Goal: Task Accomplishment & Management: Complete application form

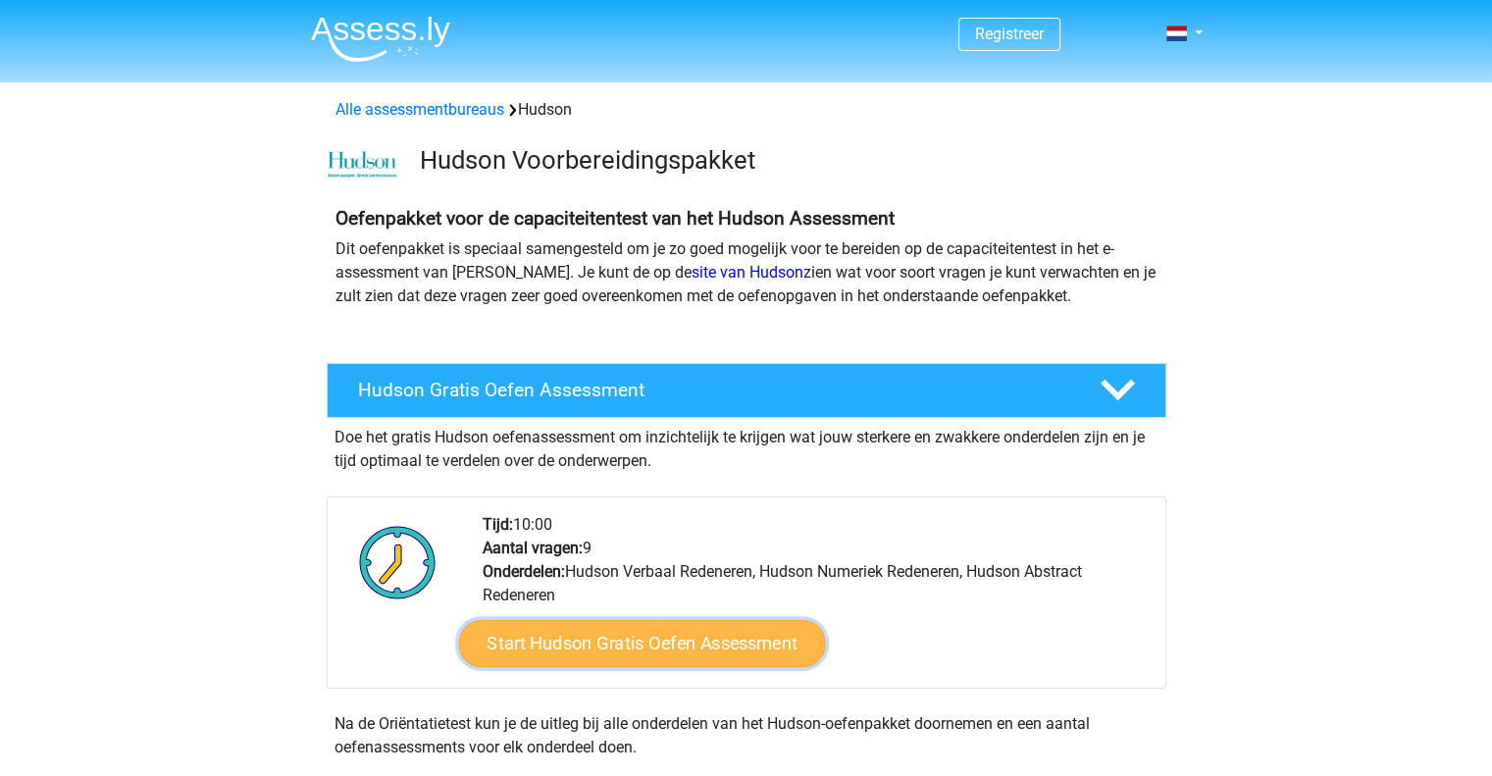
click at [682, 635] on link "Start Hudson Gratis Oefen Assessment" at bounding box center [641, 643] width 367 height 47
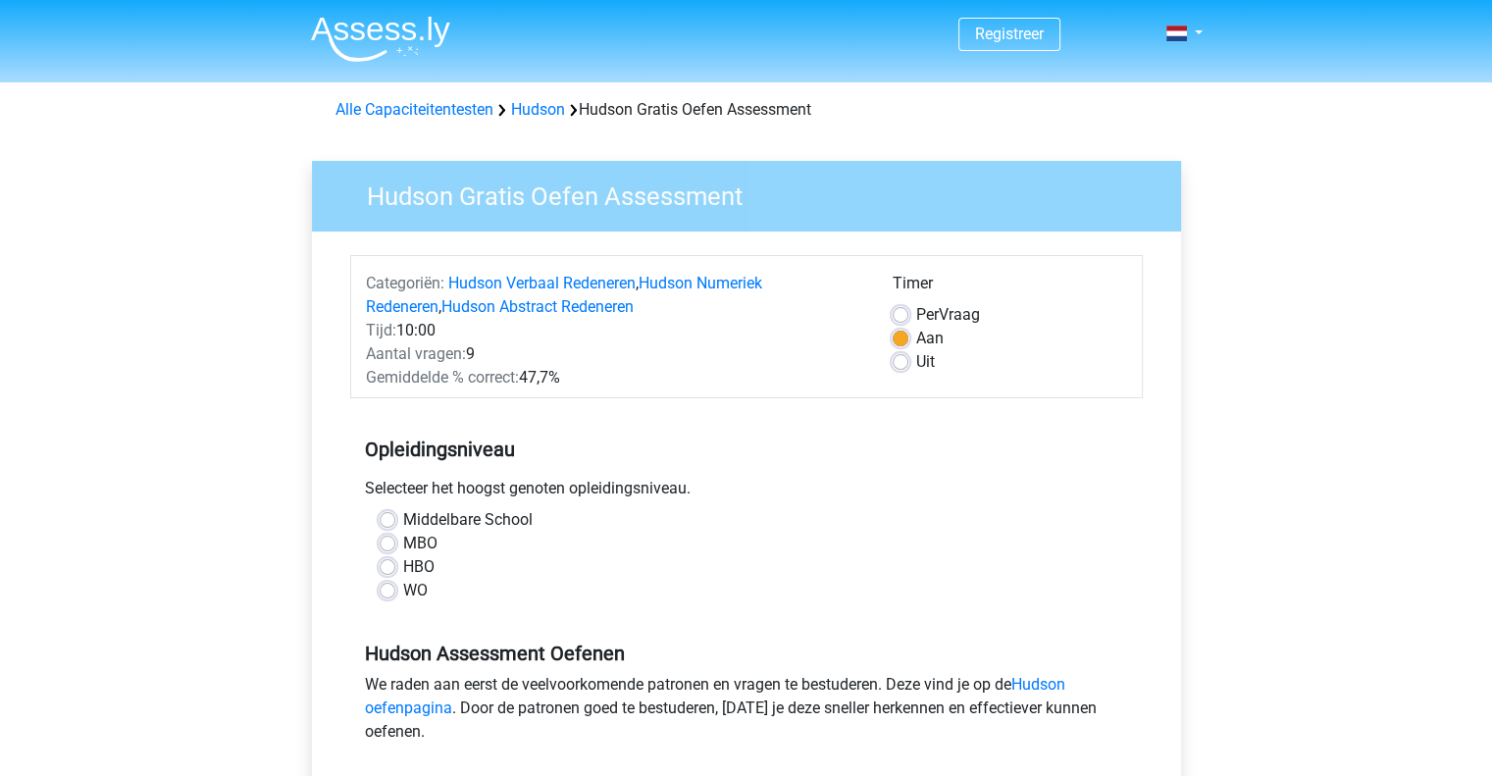
click at [403, 593] on label "WO" at bounding box center [415, 591] width 25 height 24
click at [389, 593] on input "WO" at bounding box center [388, 589] width 16 height 20
radio input "true"
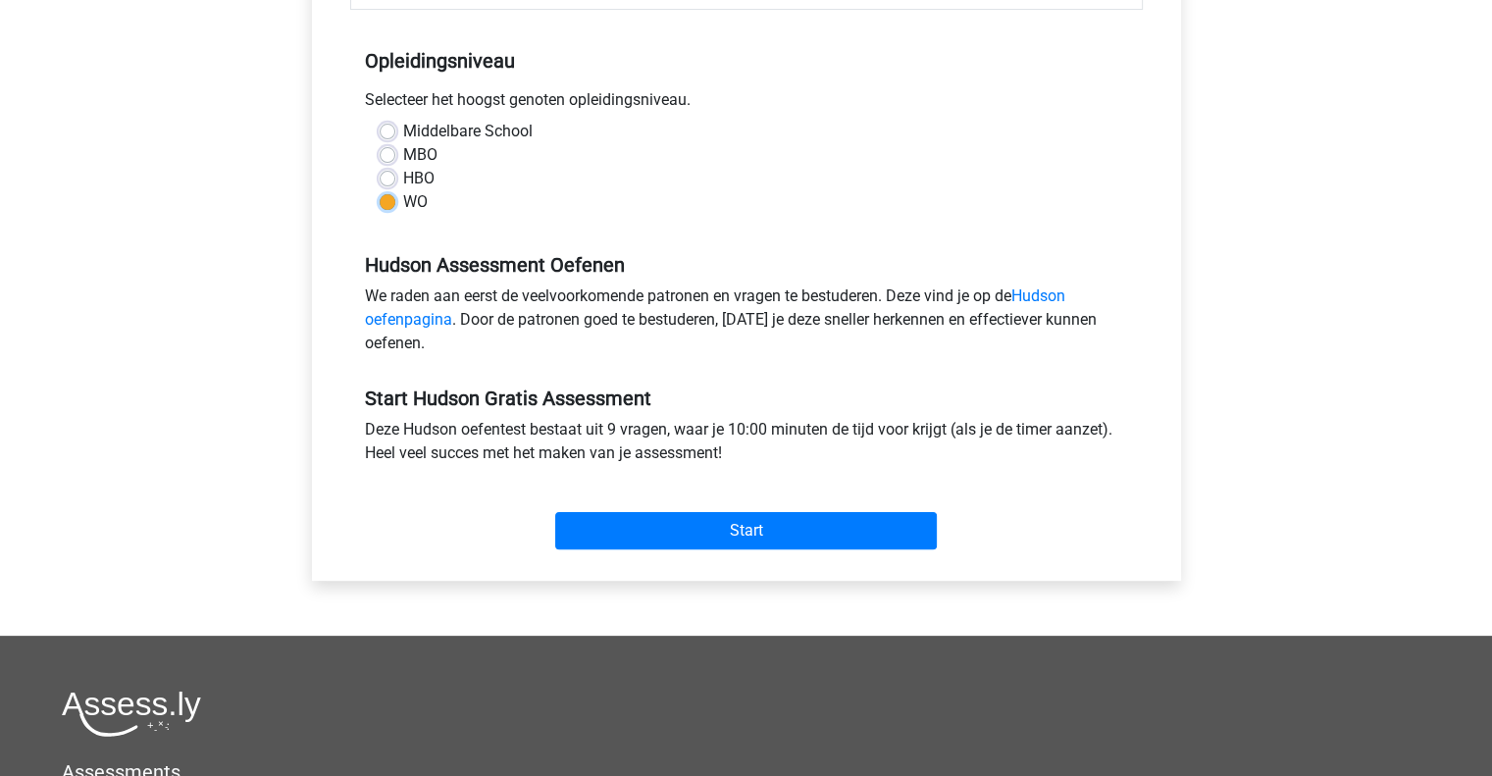
scroll to position [390, 0]
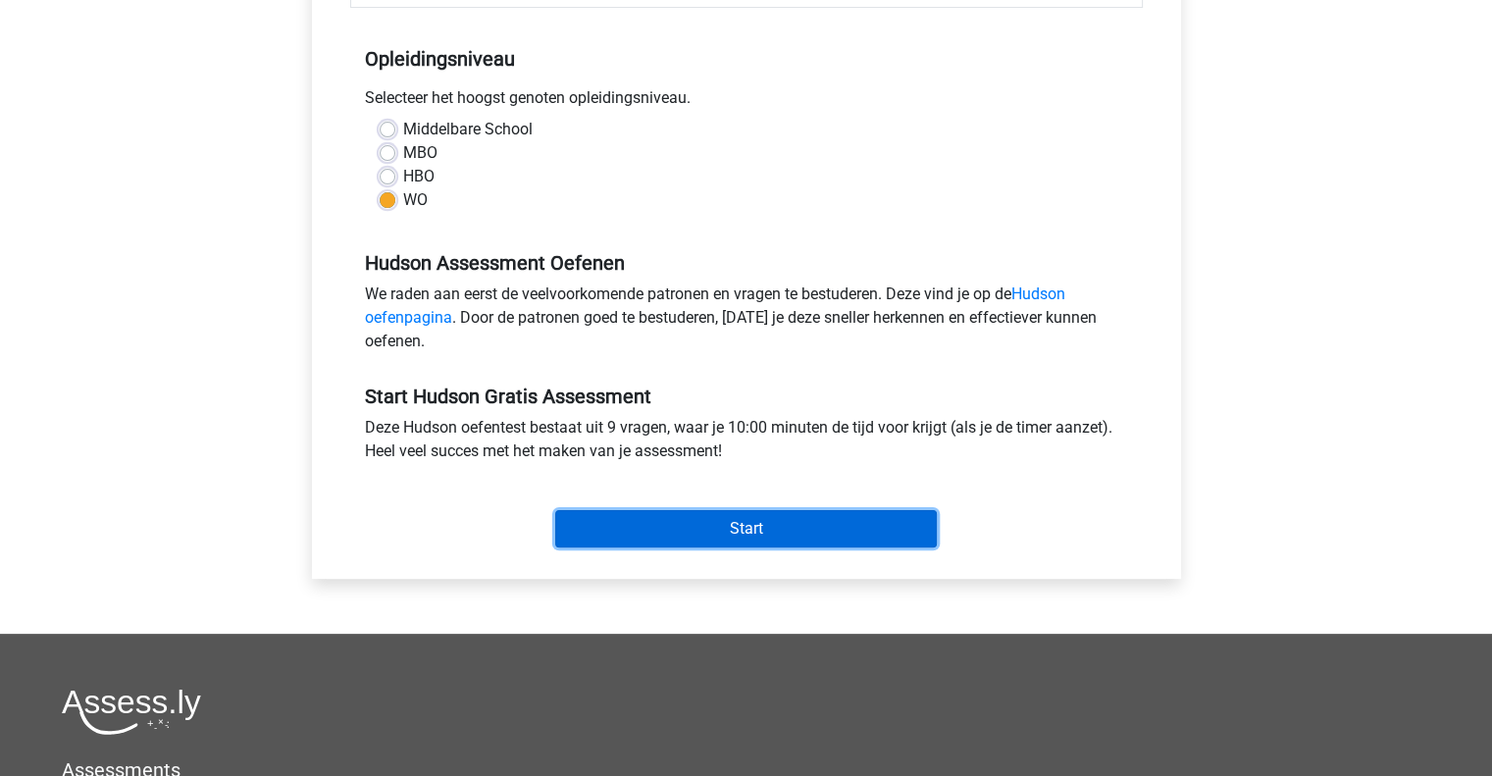
click at [848, 518] on input "Start" at bounding box center [746, 528] width 382 height 37
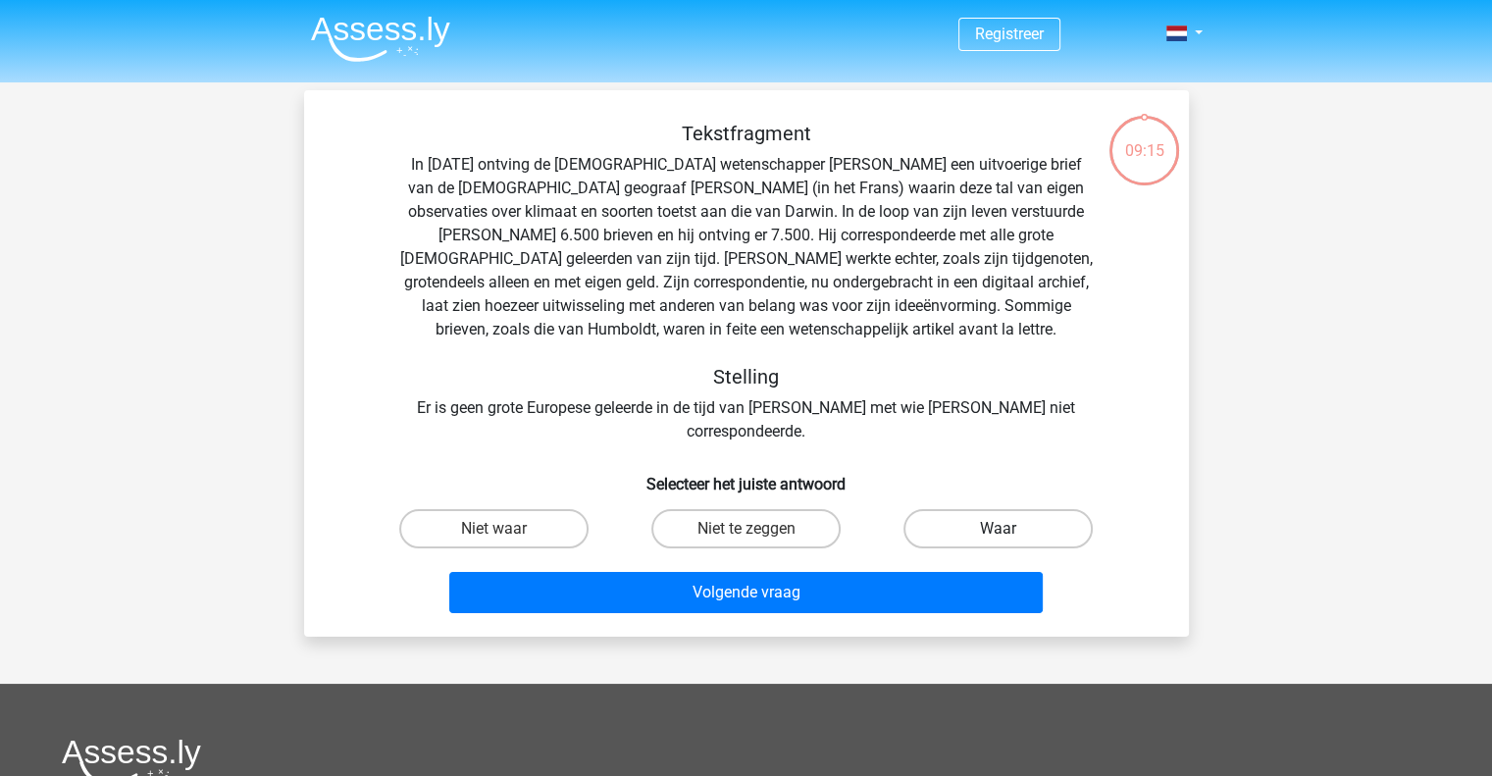
click at [1030, 510] on label "Waar" at bounding box center [998, 528] width 189 height 39
click at [1012, 529] on input "Waar" at bounding box center [1005, 535] width 13 height 13
radio input "true"
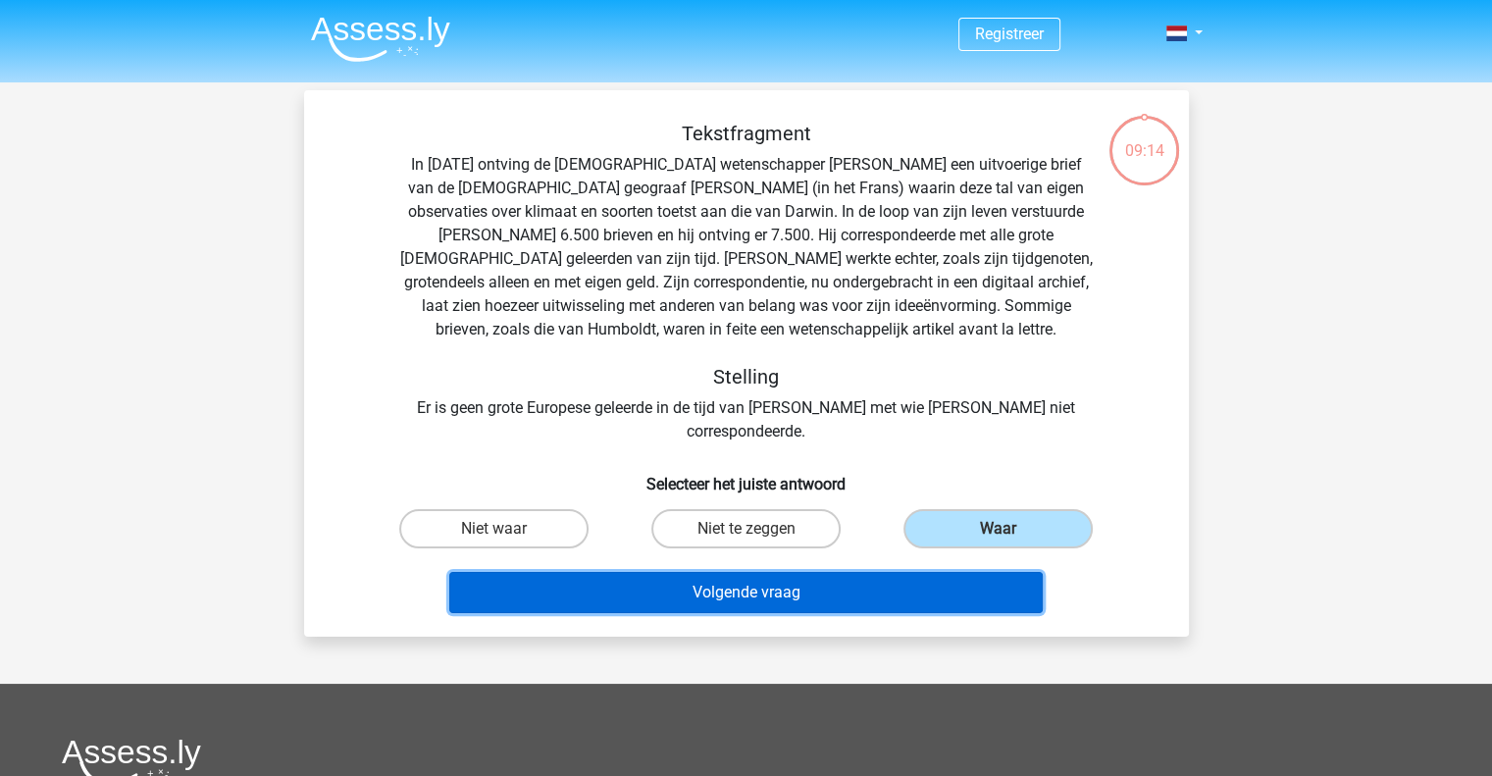
click at [878, 572] on button "Volgende vraag" at bounding box center [746, 592] width 594 height 41
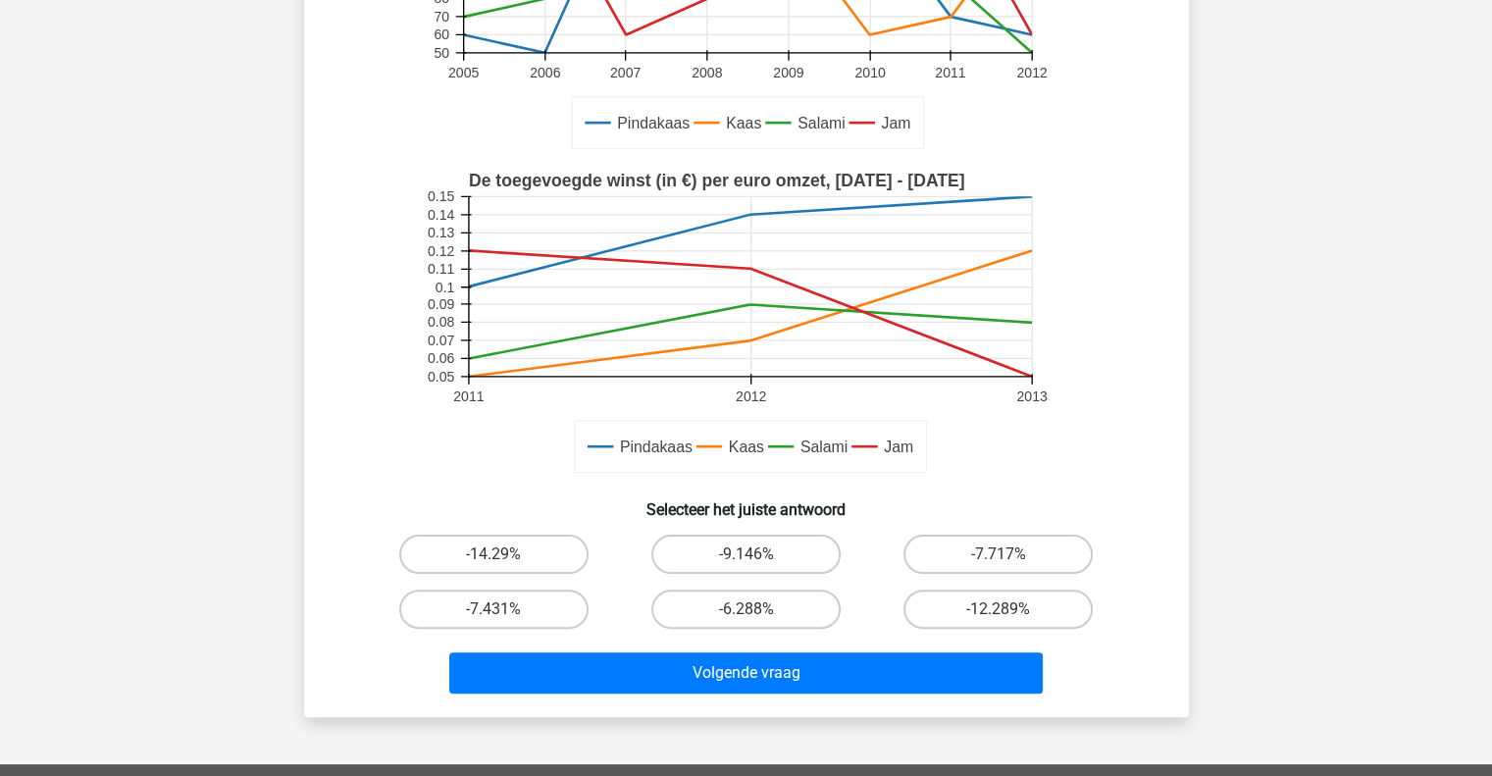
scroll to position [341, 0]
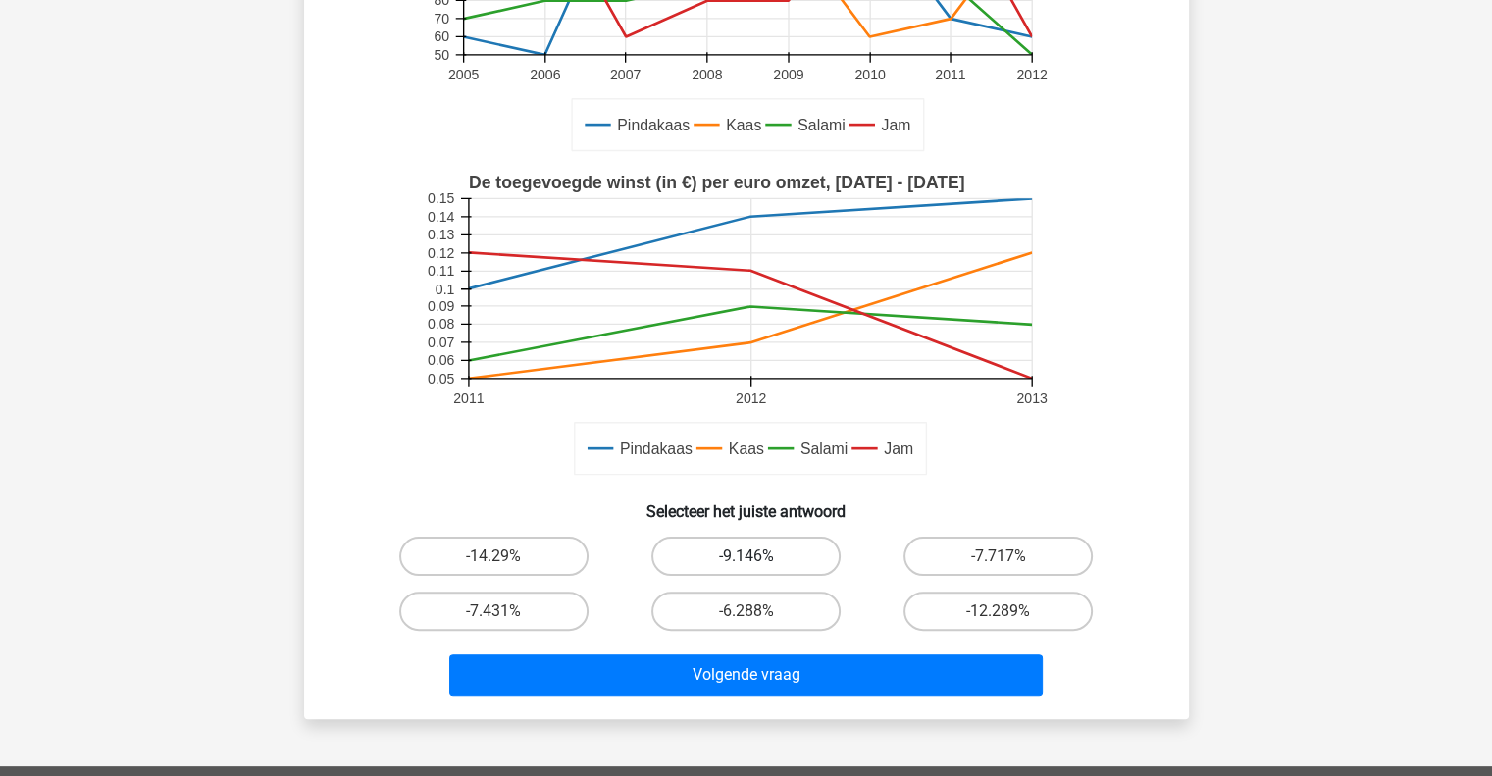
click at [790, 543] on label "-9.146%" at bounding box center [745, 556] width 189 height 39
click at [758, 556] on input "-9.146%" at bounding box center [752, 562] width 13 height 13
radio input "true"
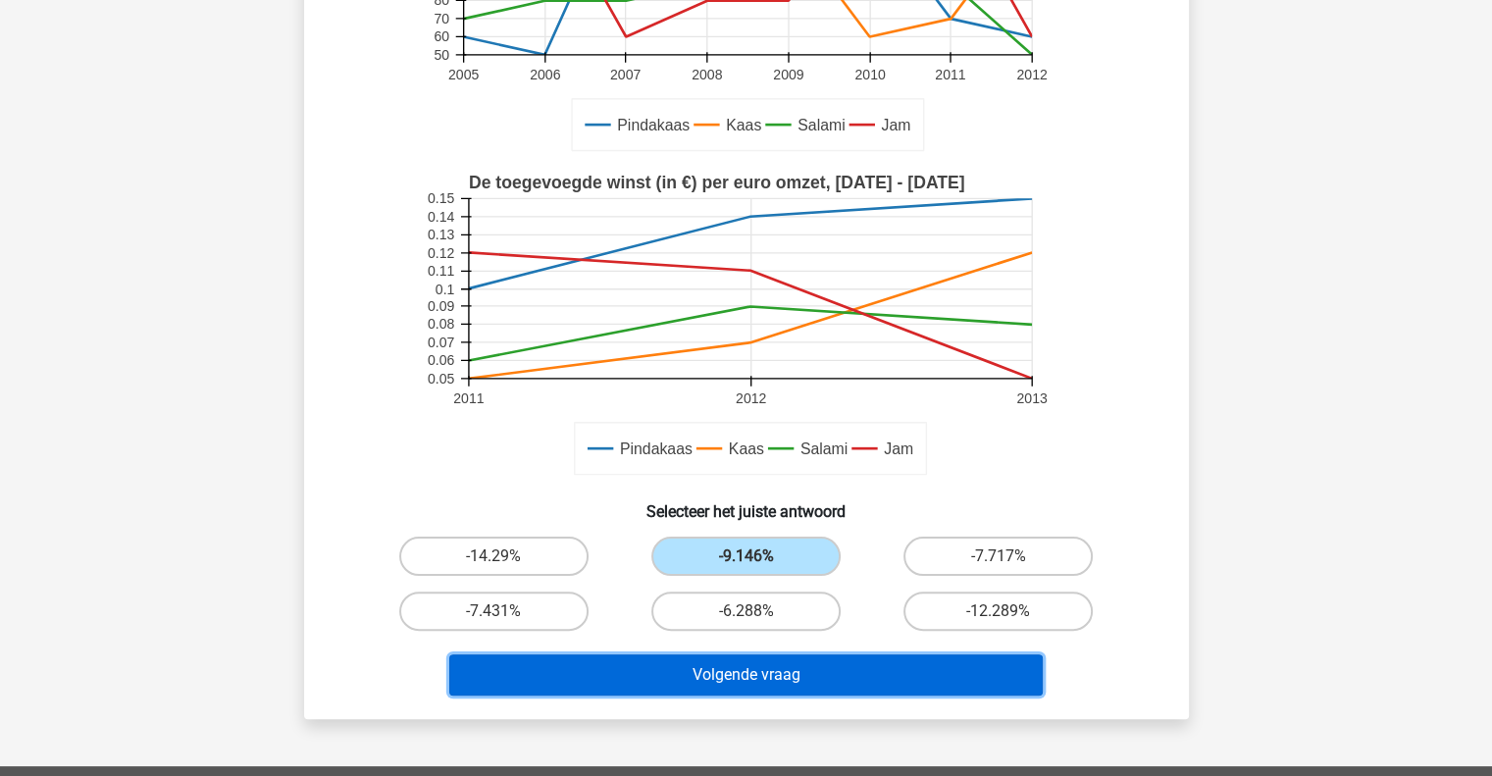
click at [822, 678] on button "Volgende vraag" at bounding box center [746, 674] width 594 height 41
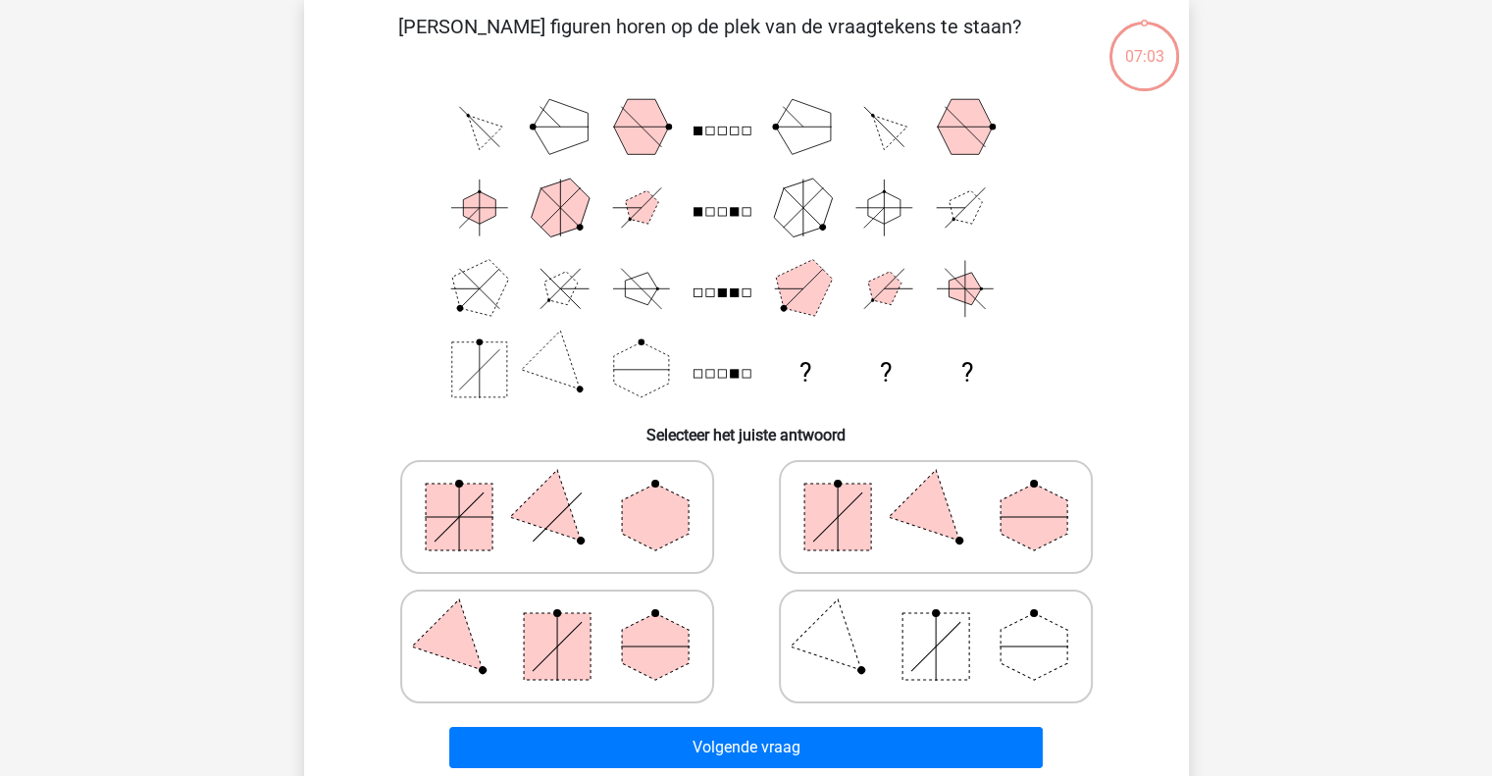
scroll to position [90, 0]
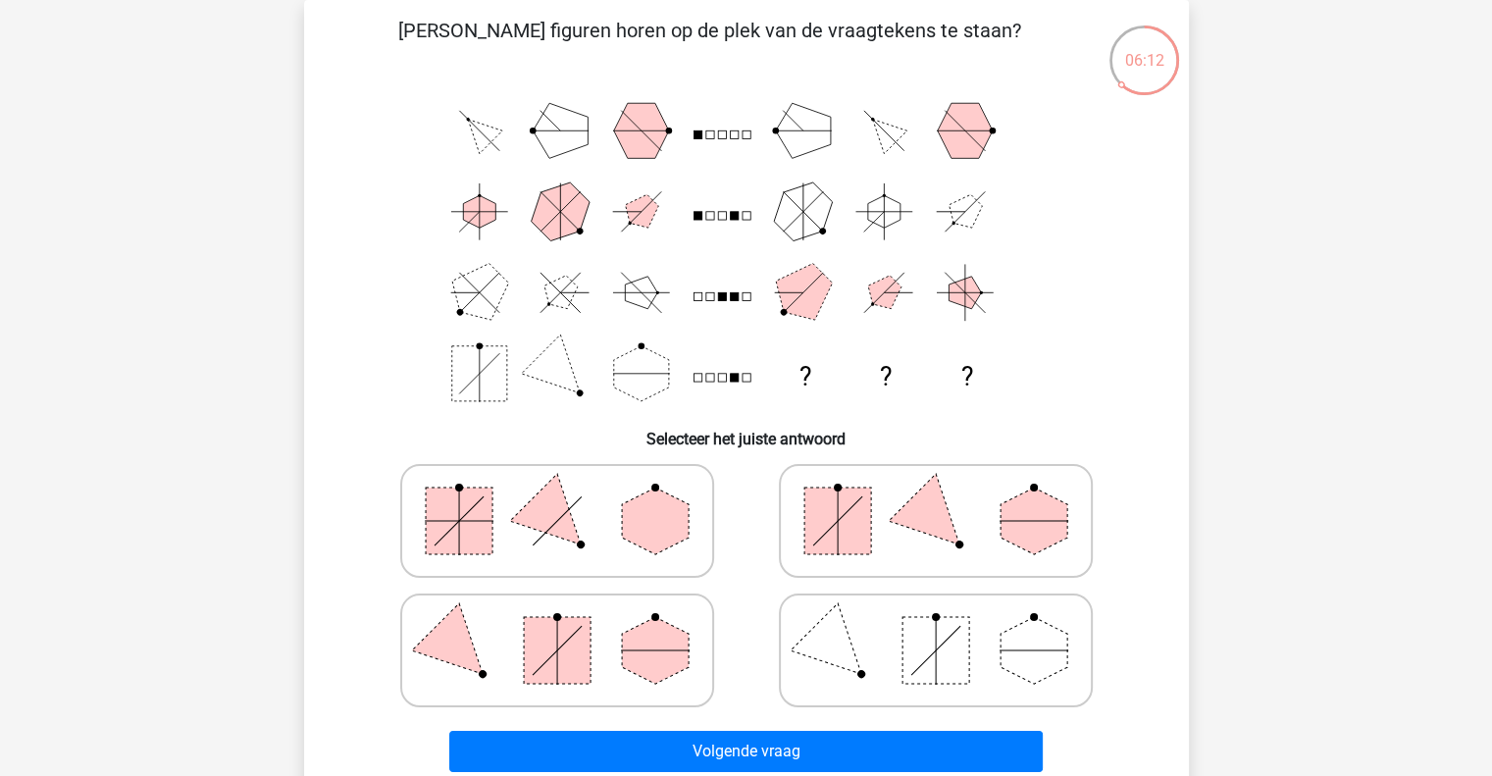
drag, startPoint x: 988, startPoint y: 513, endPoint x: 802, endPoint y: 543, distance: 188.7
click at [802, 543] on icon at bounding box center [936, 521] width 294 height 98
click at [936, 496] on input "radio" at bounding box center [942, 490] width 13 height 13
radio input "true"
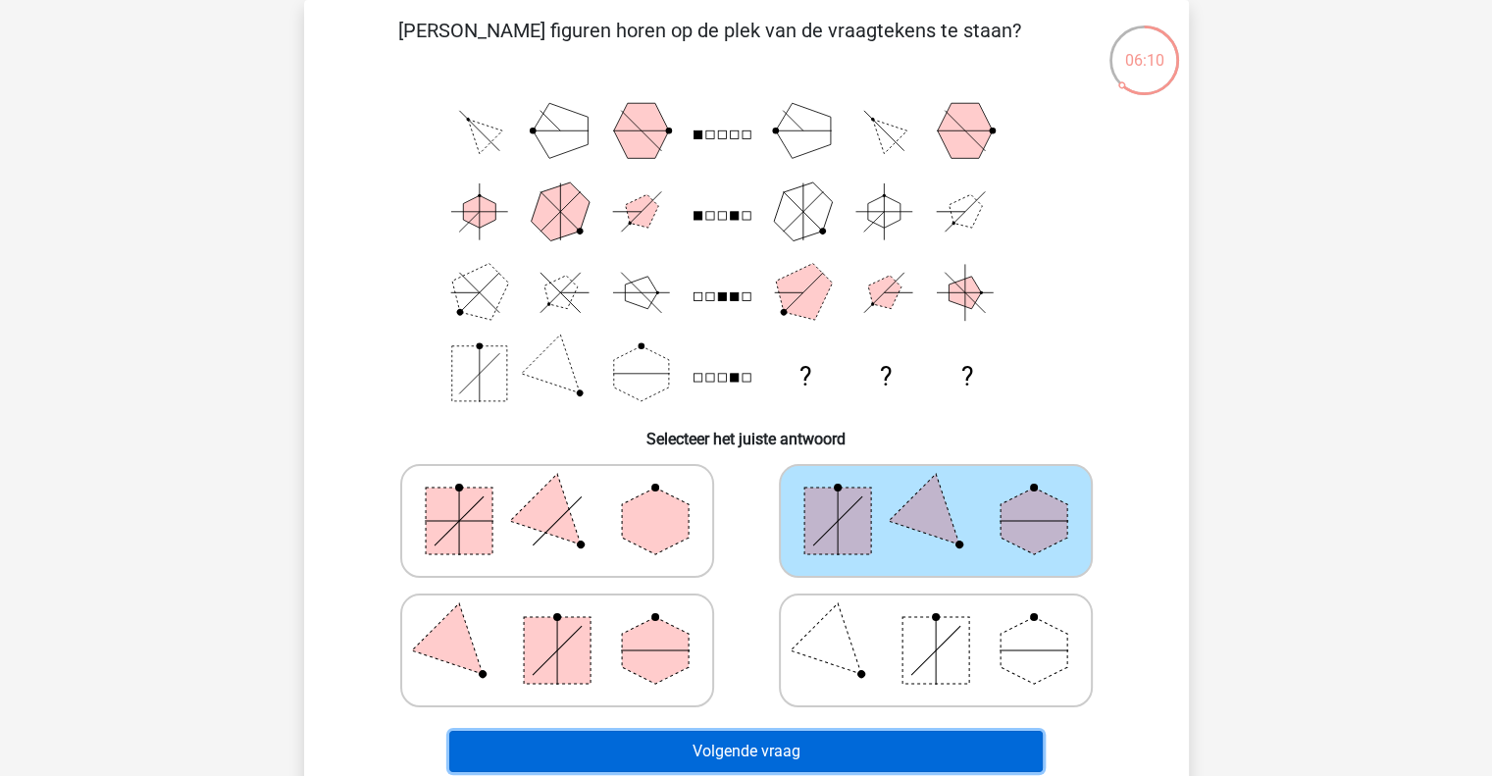
click at [771, 740] on button "Volgende vraag" at bounding box center [746, 751] width 594 height 41
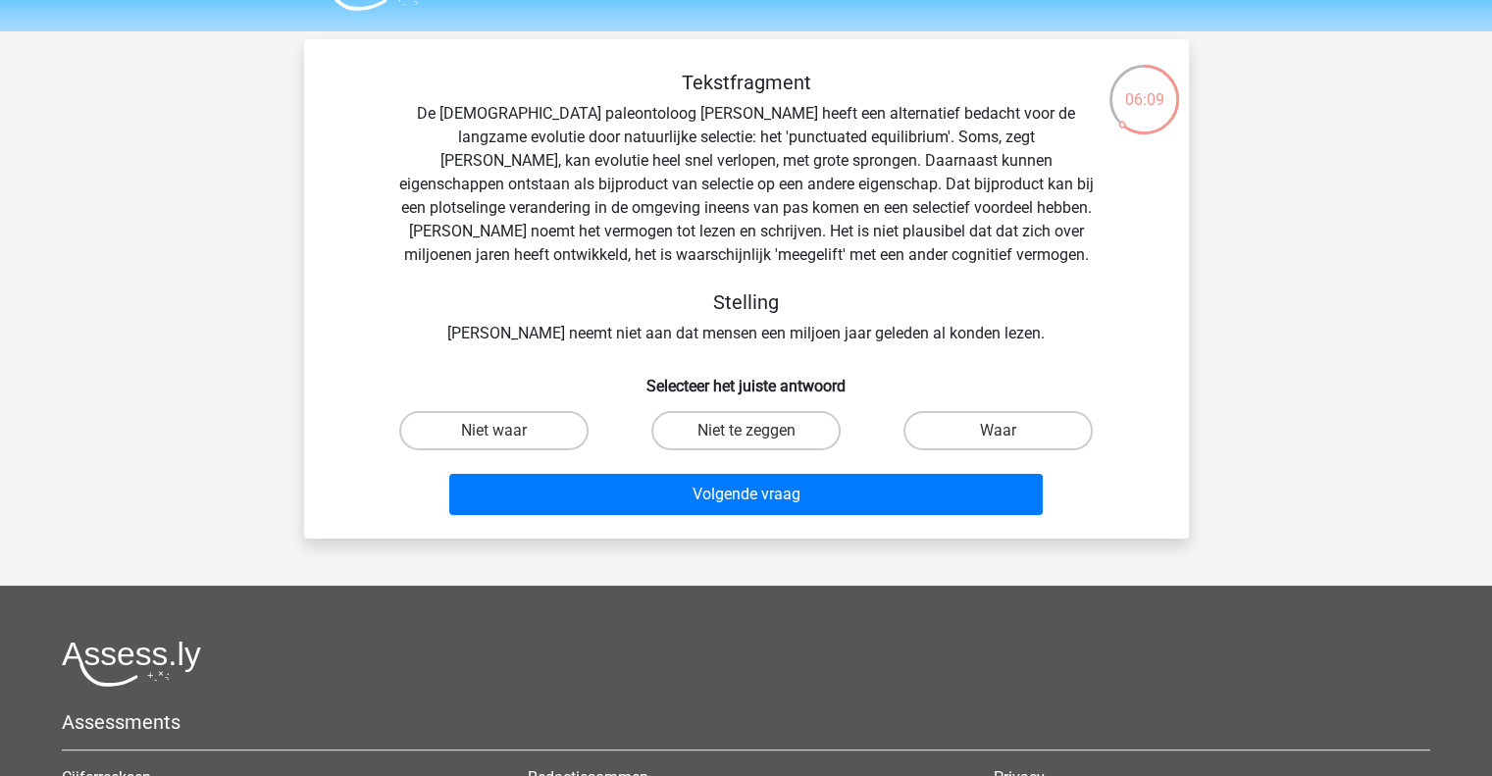
scroll to position [47, 0]
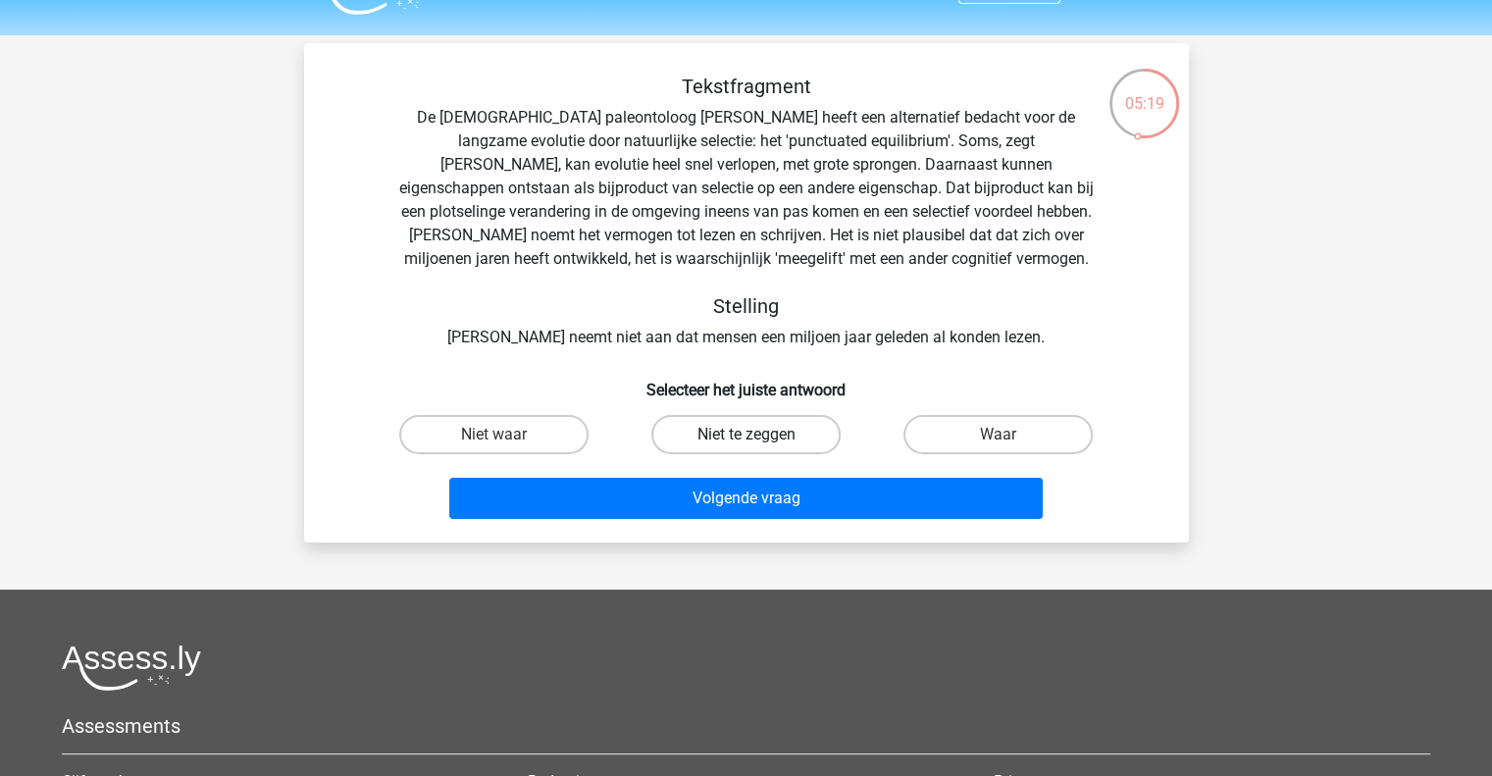
click at [750, 423] on label "Niet te zeggen" at bounding box center [745, 434] width 189 height 39
click at [750, 435] on input "Niet te zeggen" at bounding box center [752, 441] width 13 height 13
radio input "true"
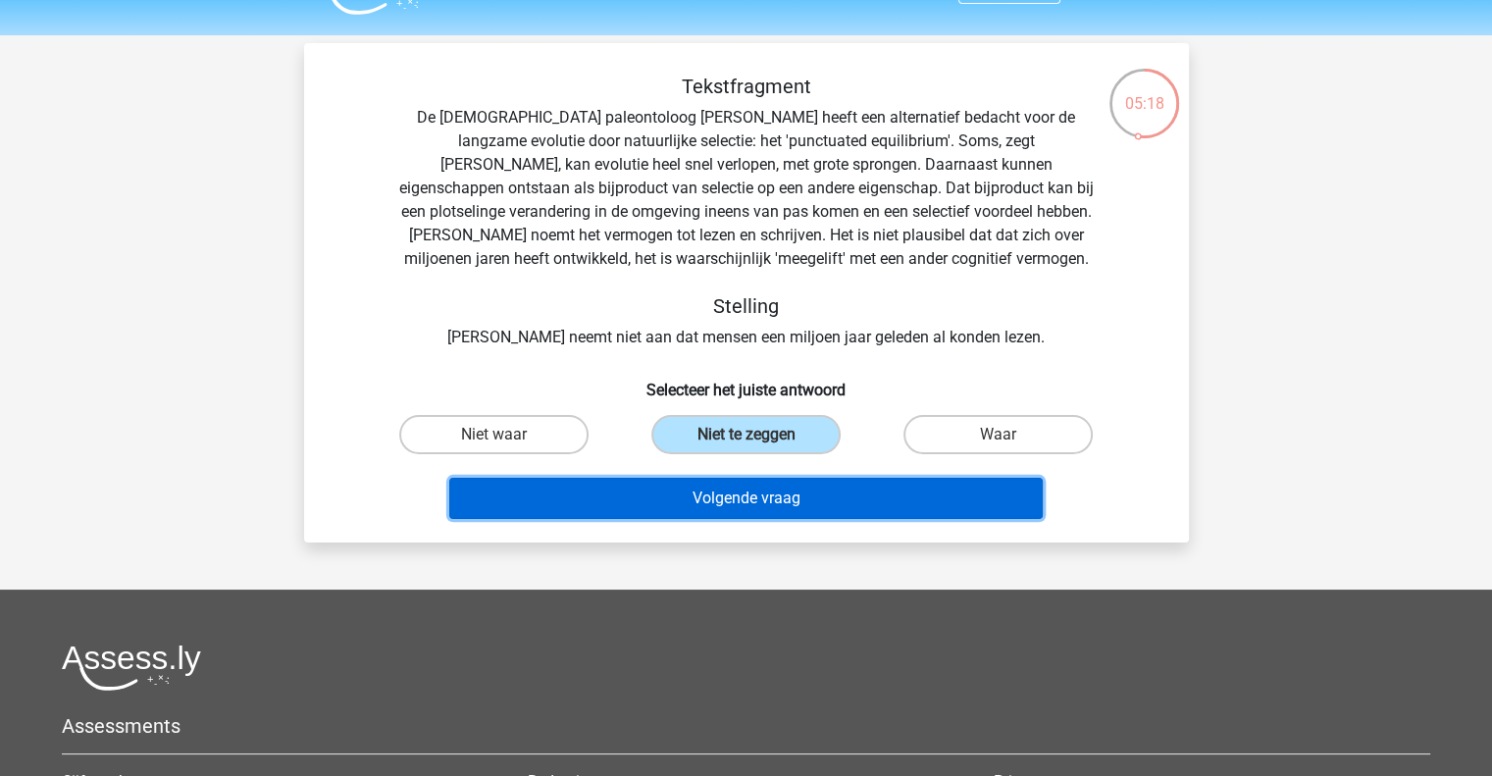
click at [757, 496] on button "Volgende vraag" at bounding box center [746, 498] width 594 height 41
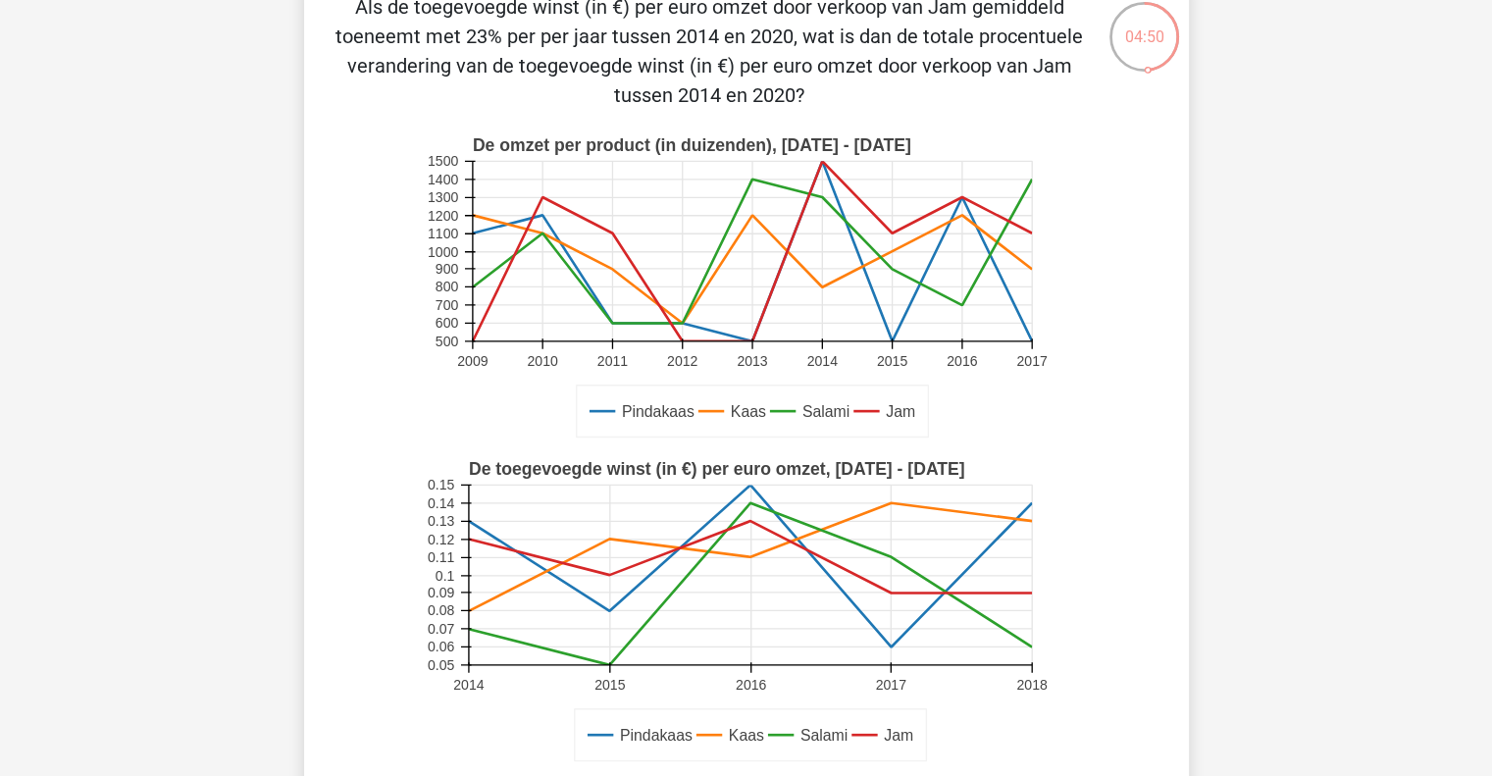
scroll to position [91, 0]
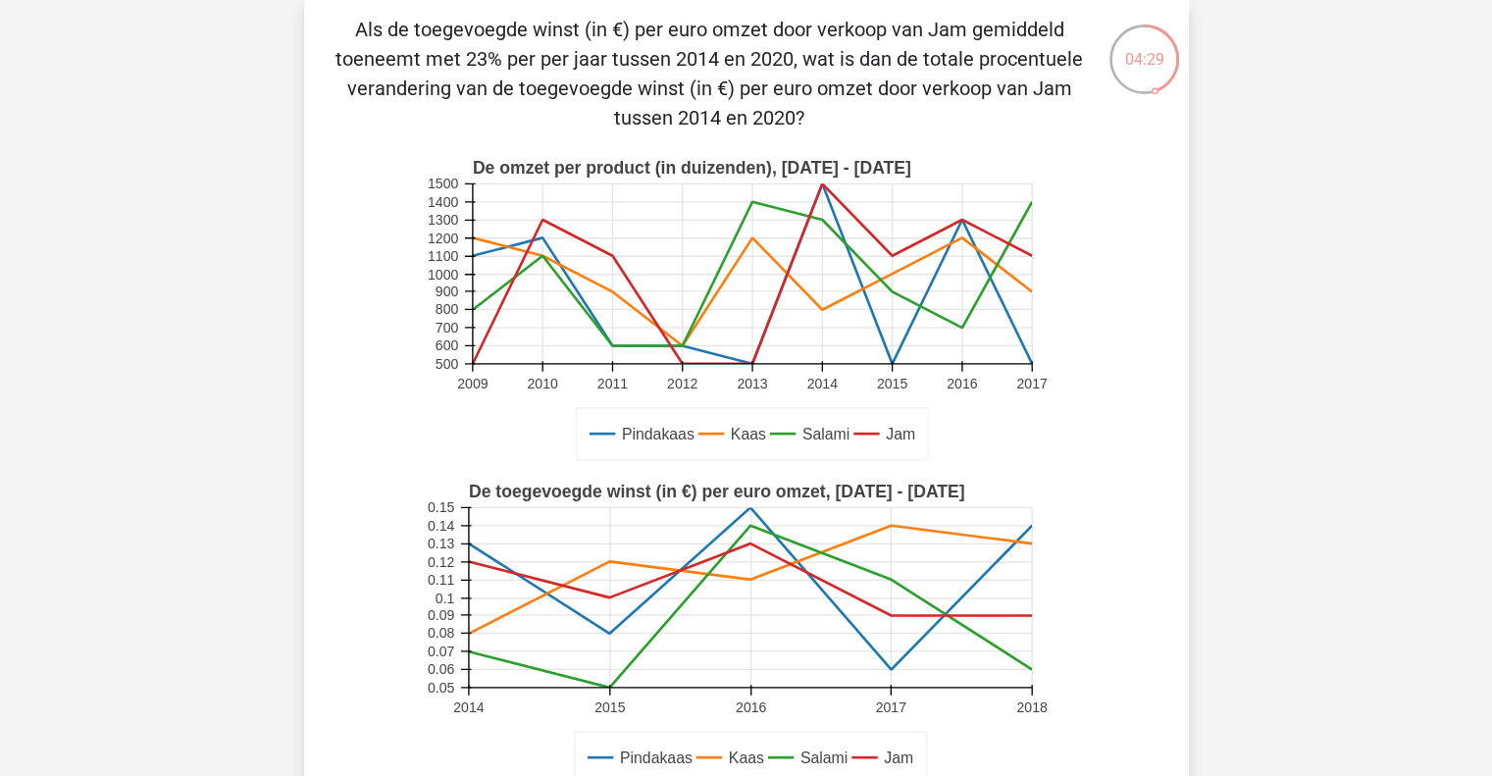
drag, startPoint x: 1064, startPoint y: 312, endPoint x: 1158, endPoint y: 168, distance: 172.3
click at [1158, 168] on div "Als de toegevoegde winst (in €) per euro omzet door verkoop van Jam gemiddeld t…" at bounding box center [746, 514] width 869 height 998
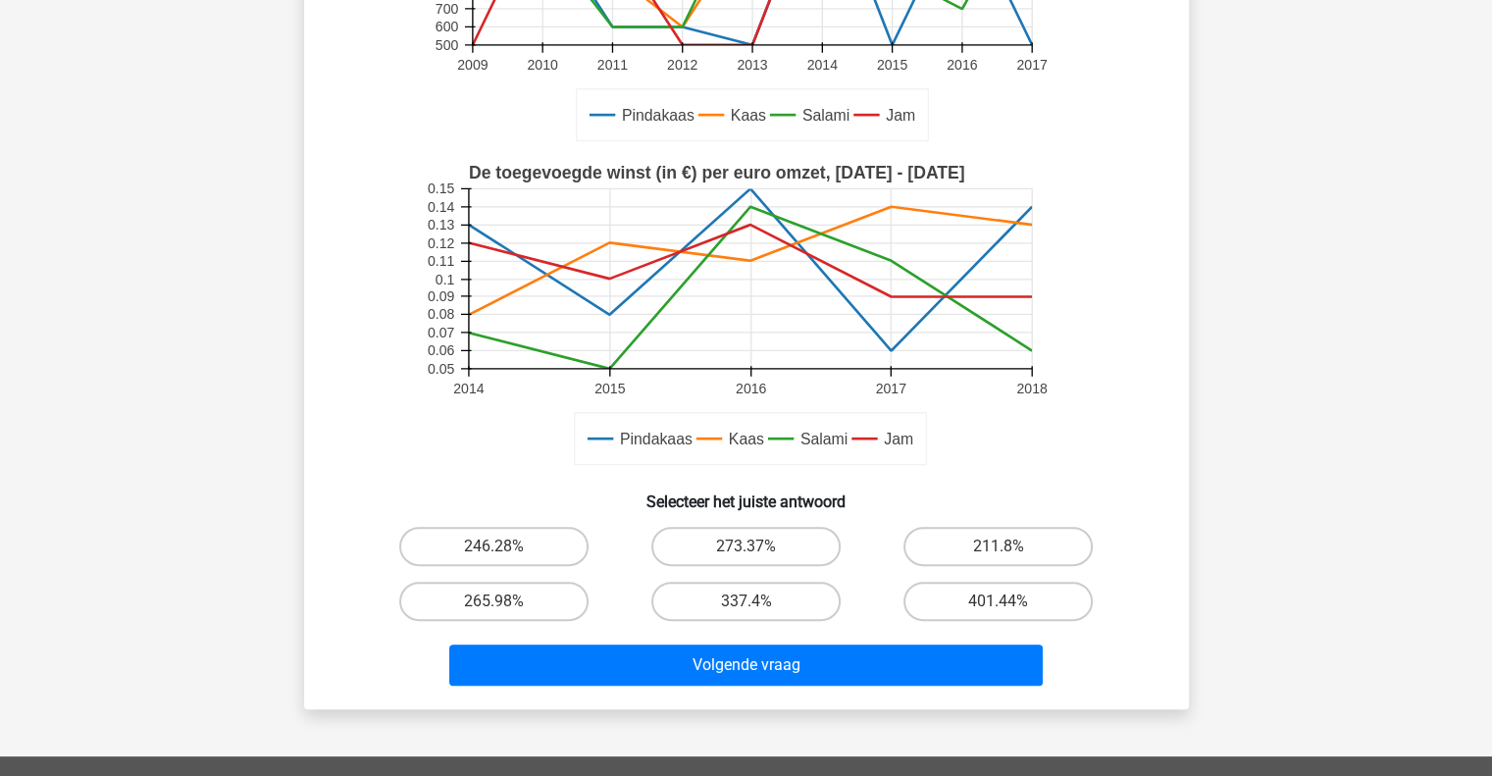
scroll to position [414, 0]
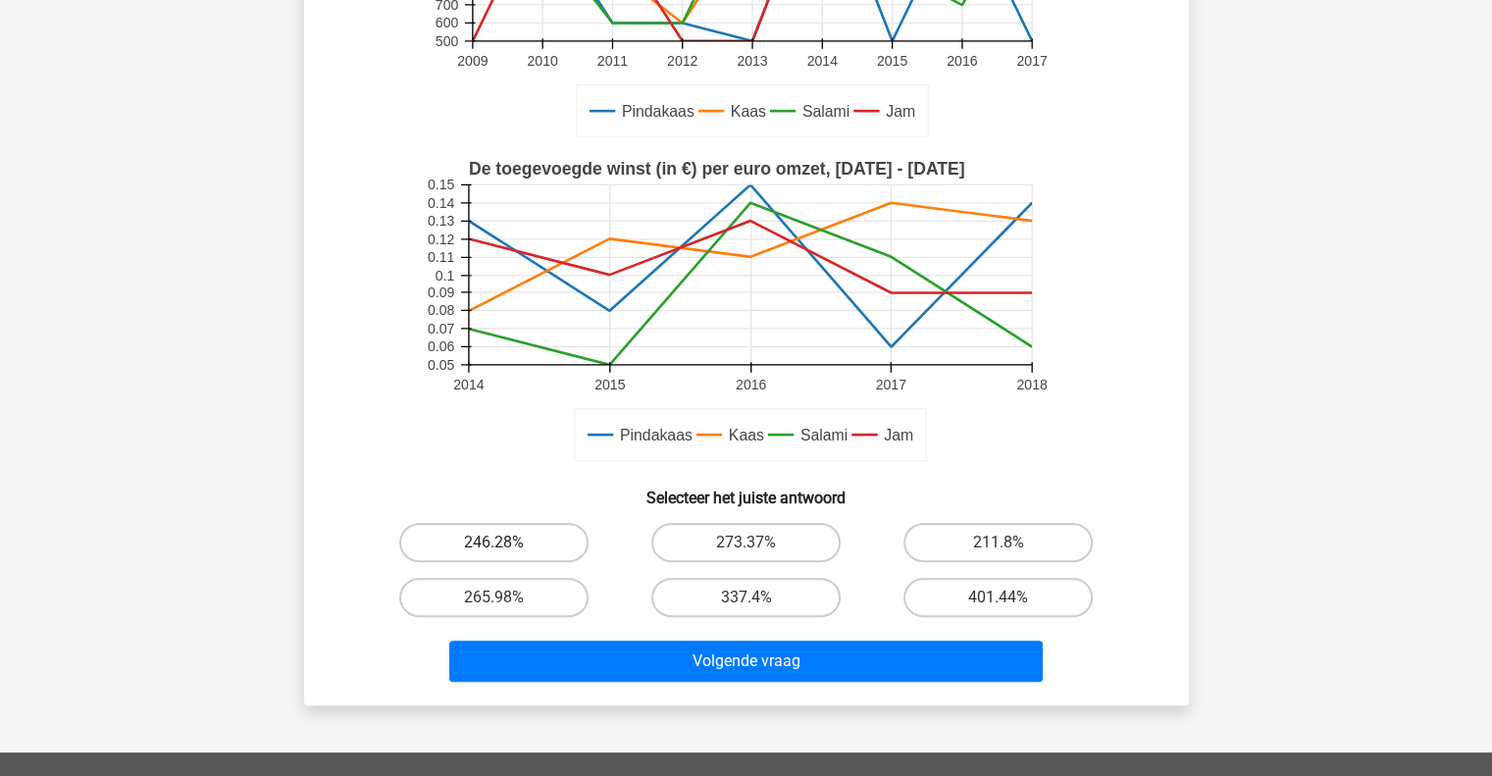
click at [459, 549] on label "246.28%" at bounding box center [493, 542] width 189 height 39
click at [493, 549] on input "246.28%" at bounding box center [499, 549] width 13 height 13
radio input "true"
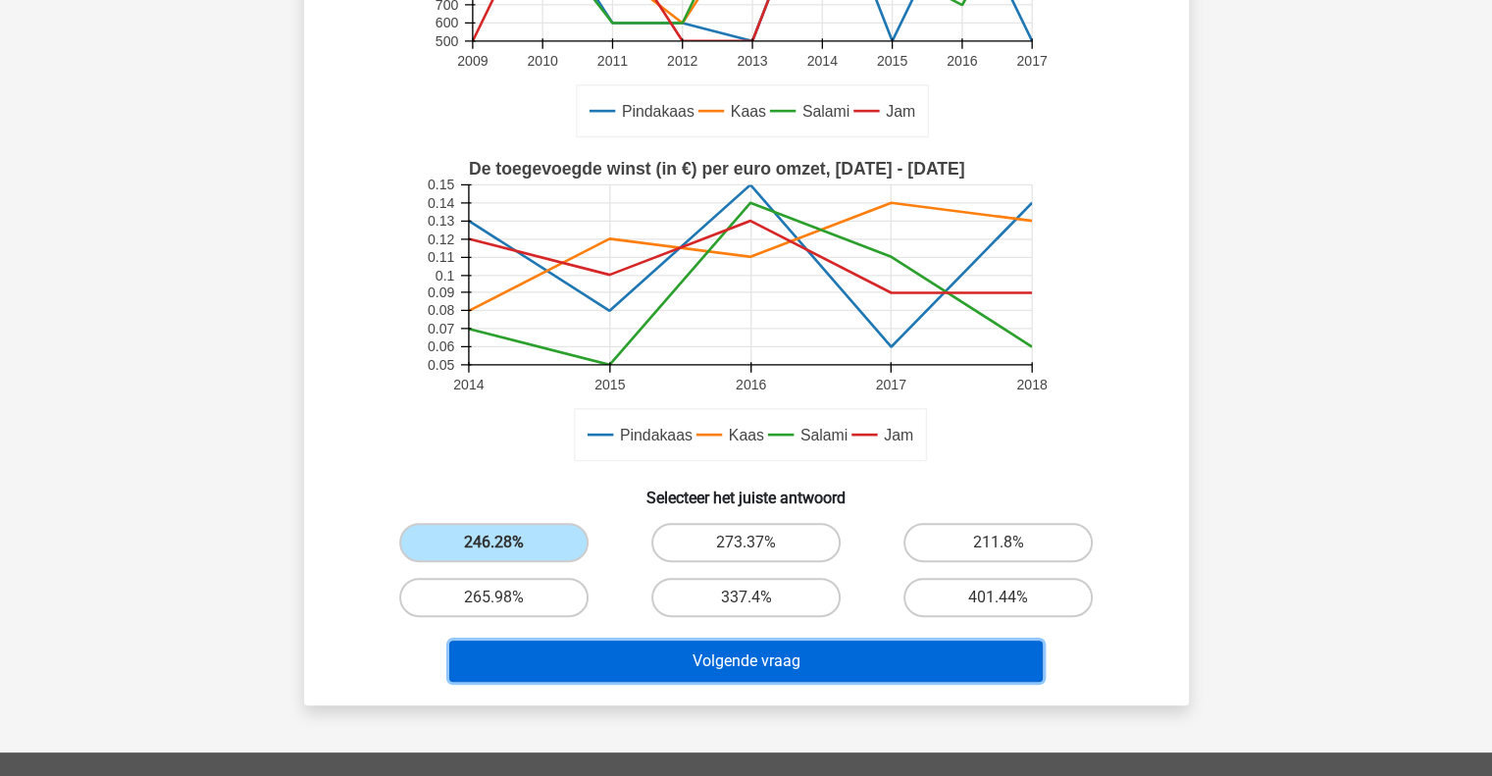
click at [636, 663] on button "Volgende vraag" at bounding box center [746, 661] width 594 height 41
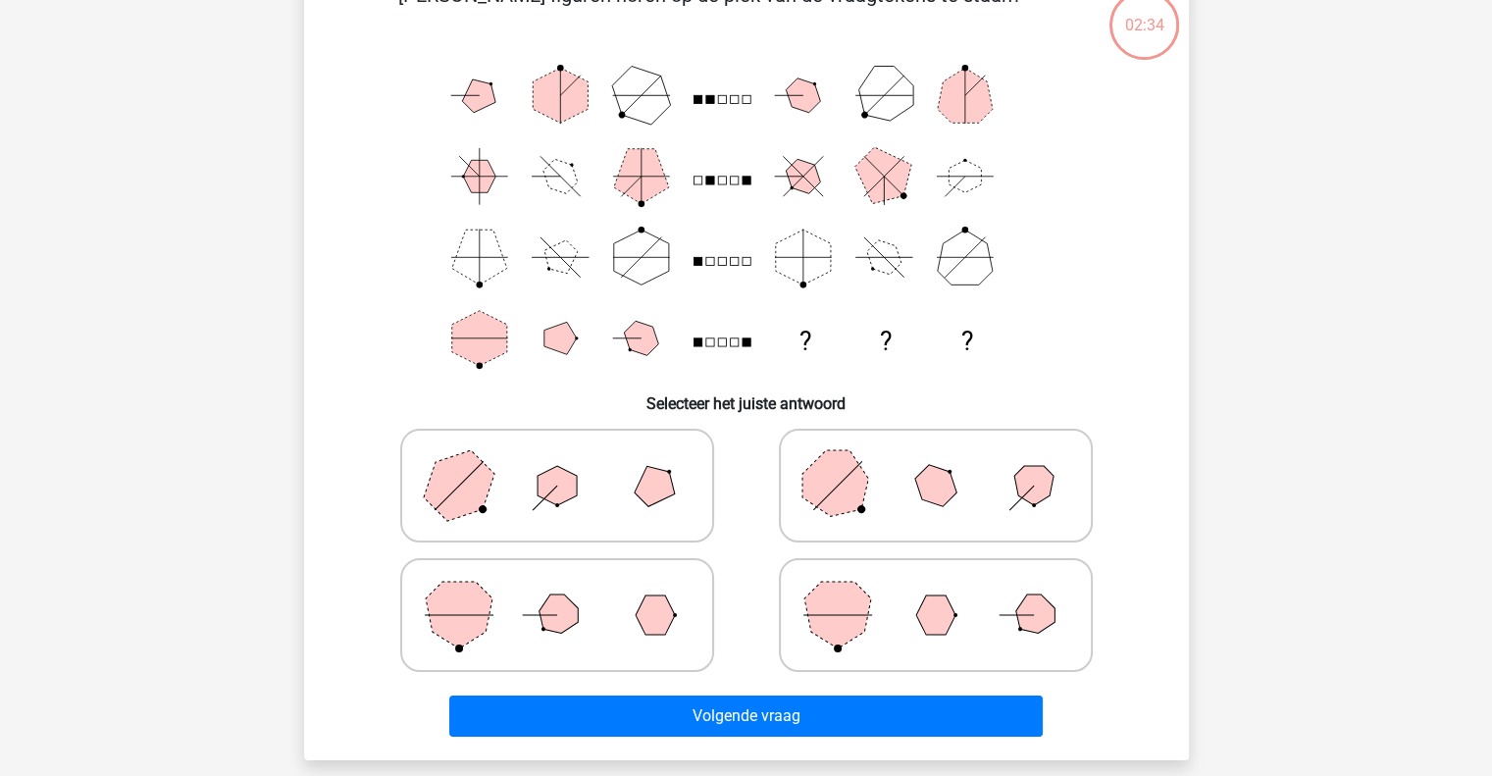
scroll to position [90, 0]
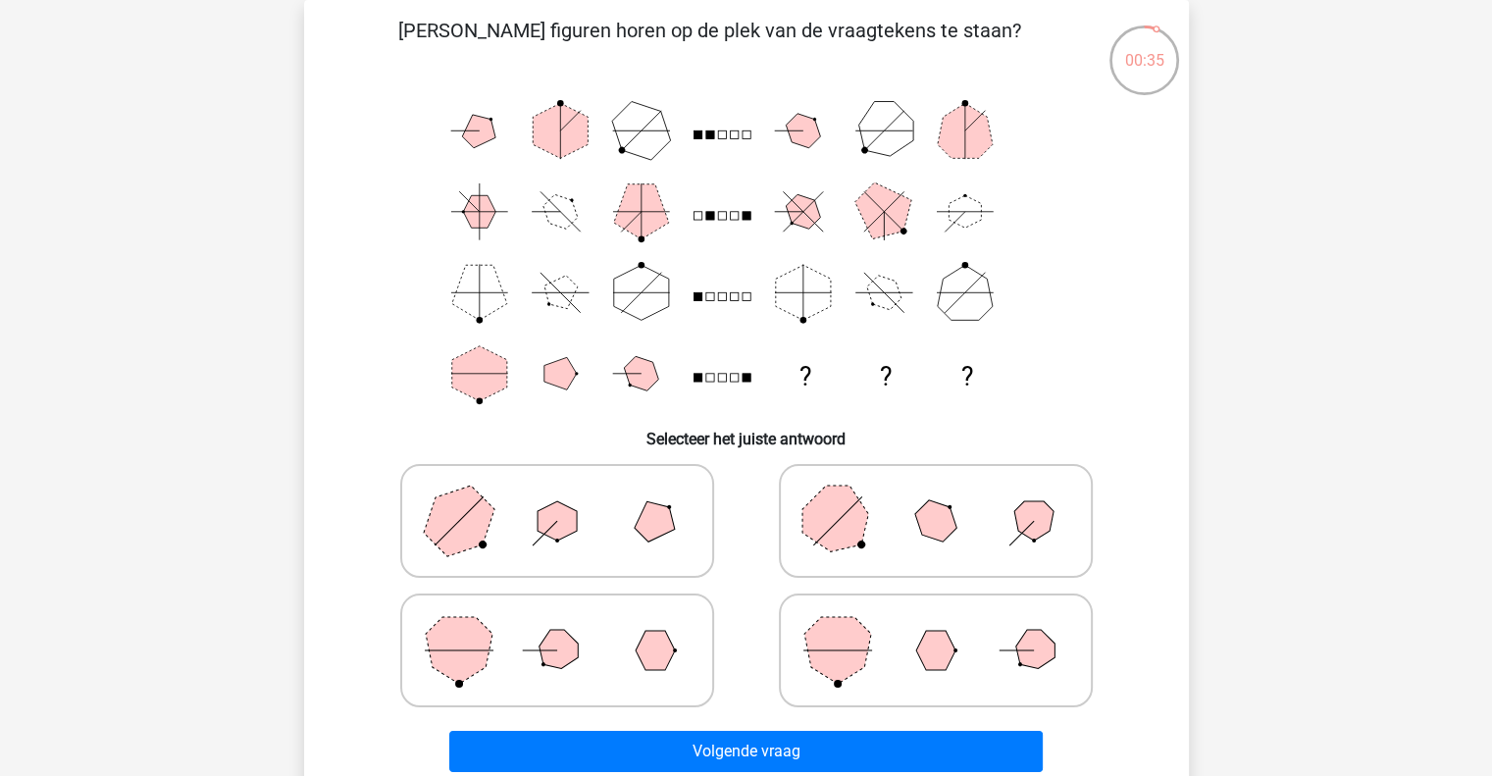
click at [907, 517] on icon at bounding box center [936, 521] width 294 height 98
click at [936, 496] on input "radio" at bounding box center [942, 490] width 13 height 13
radio input "true"
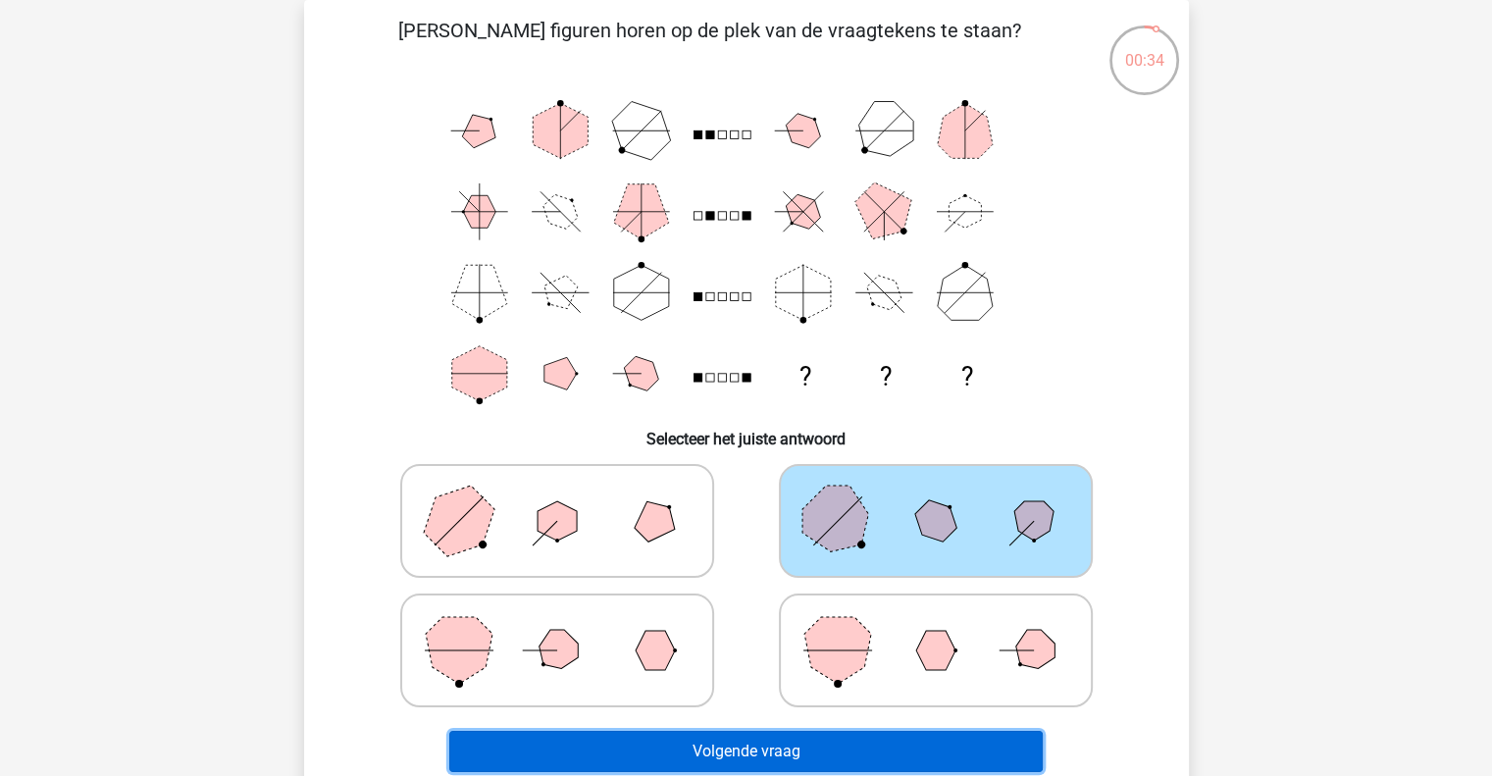
click at [760, 760] on button "Volgende vraag" at bounding box center [746, 751] width 594 height 41
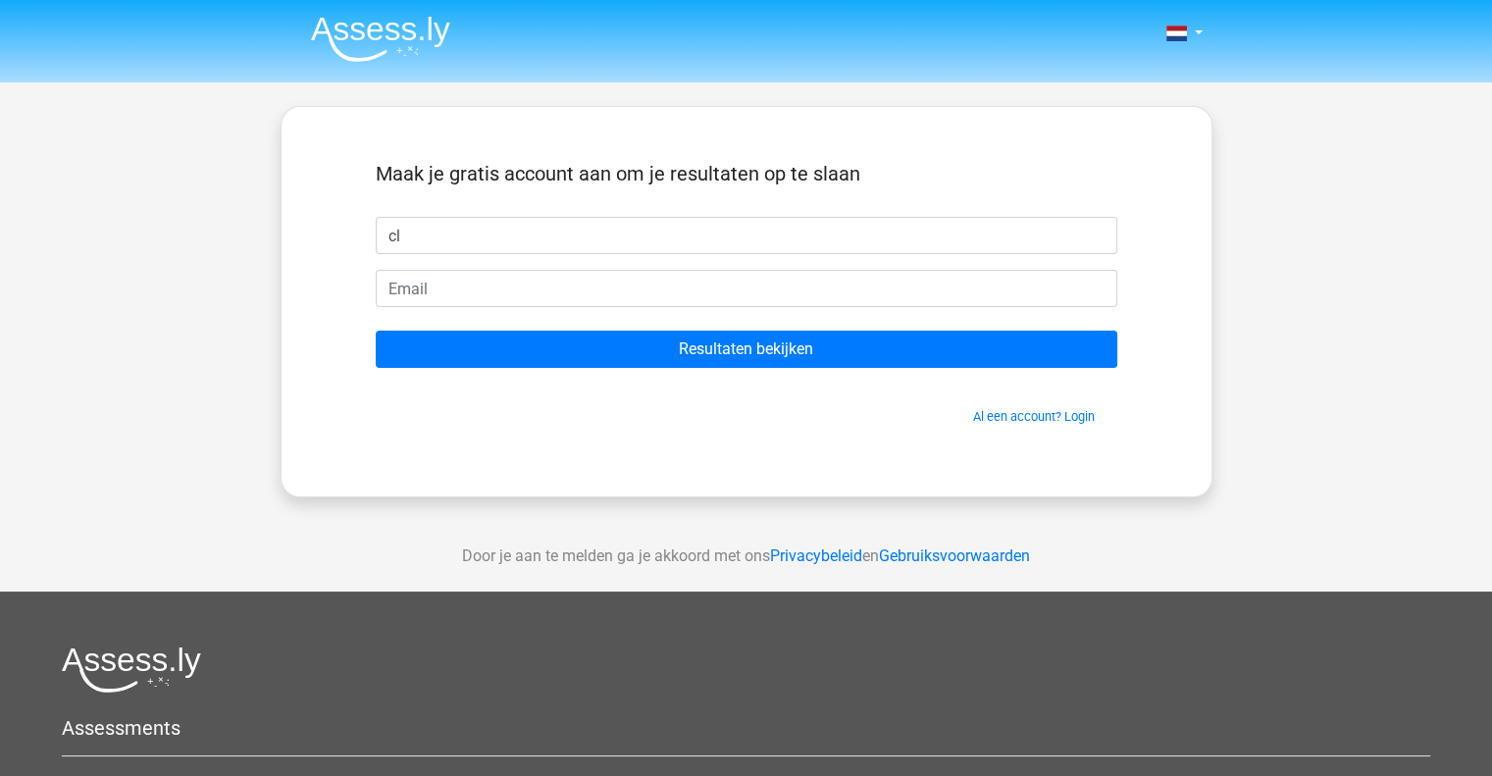
type input "c"
type input "Charlotte"
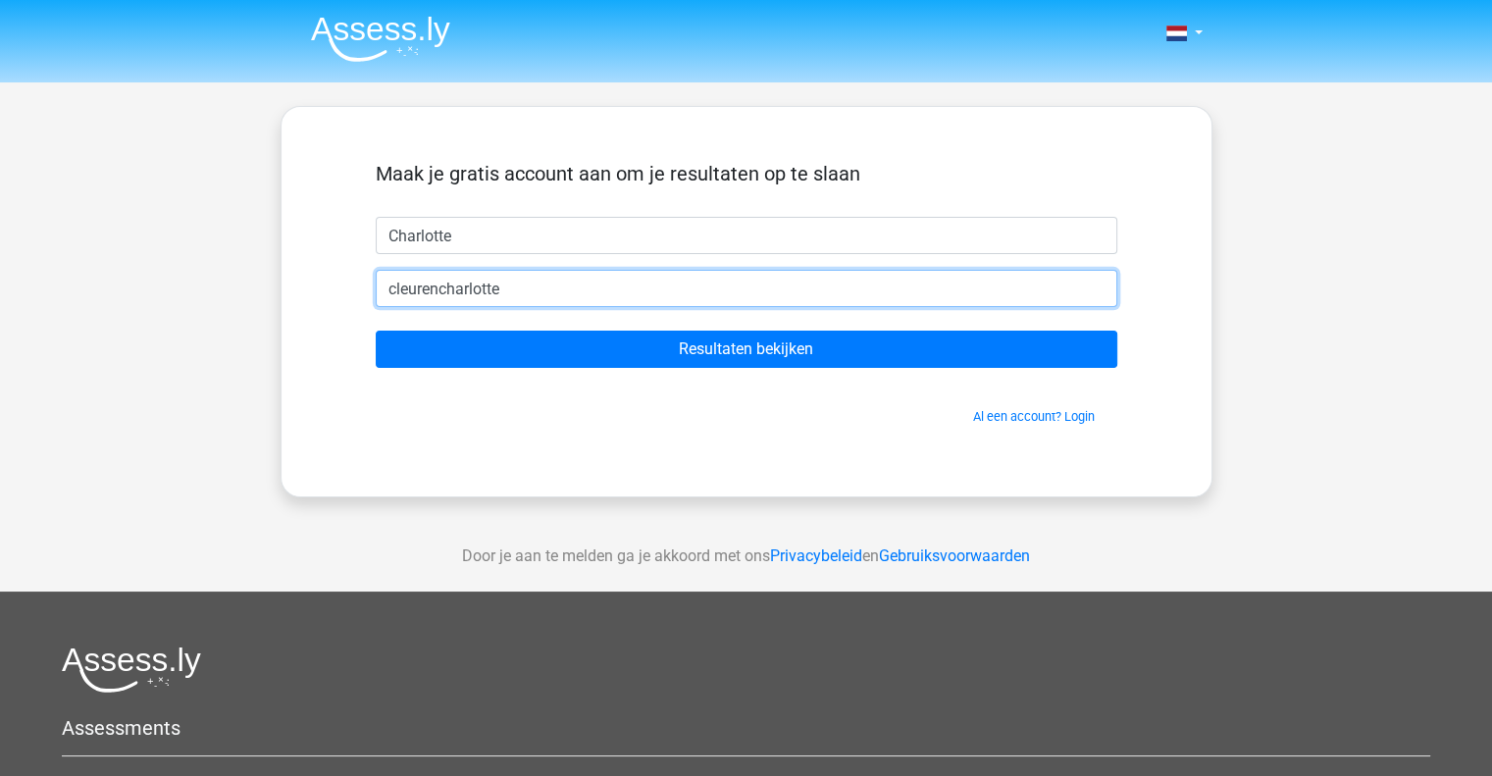
type input "[EMAIL_ADDRESS][DOMAIN_NAME]"
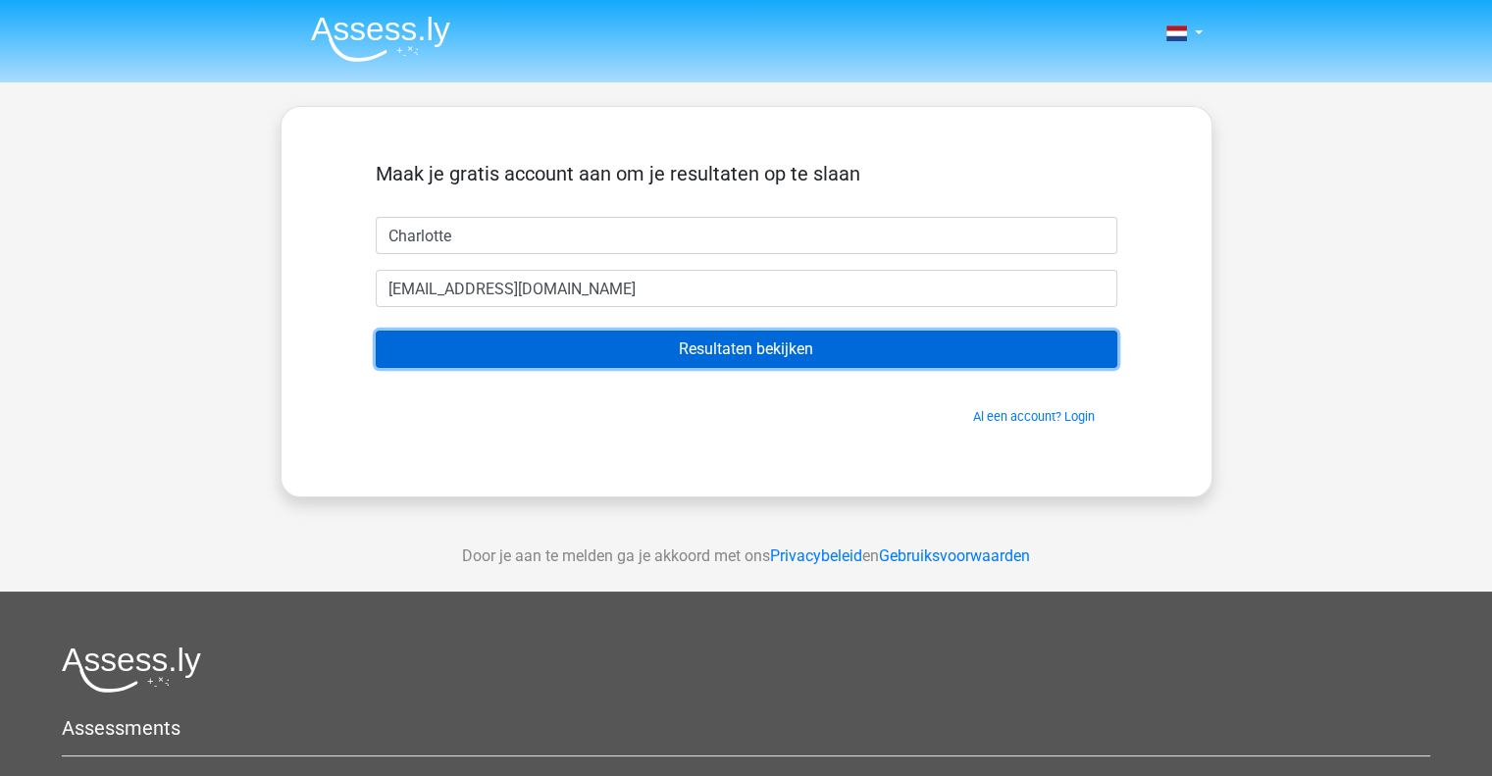
click at [793, 352] on input "Resultaten bekijken" at bounding box center [747, 349] width 742 height 37
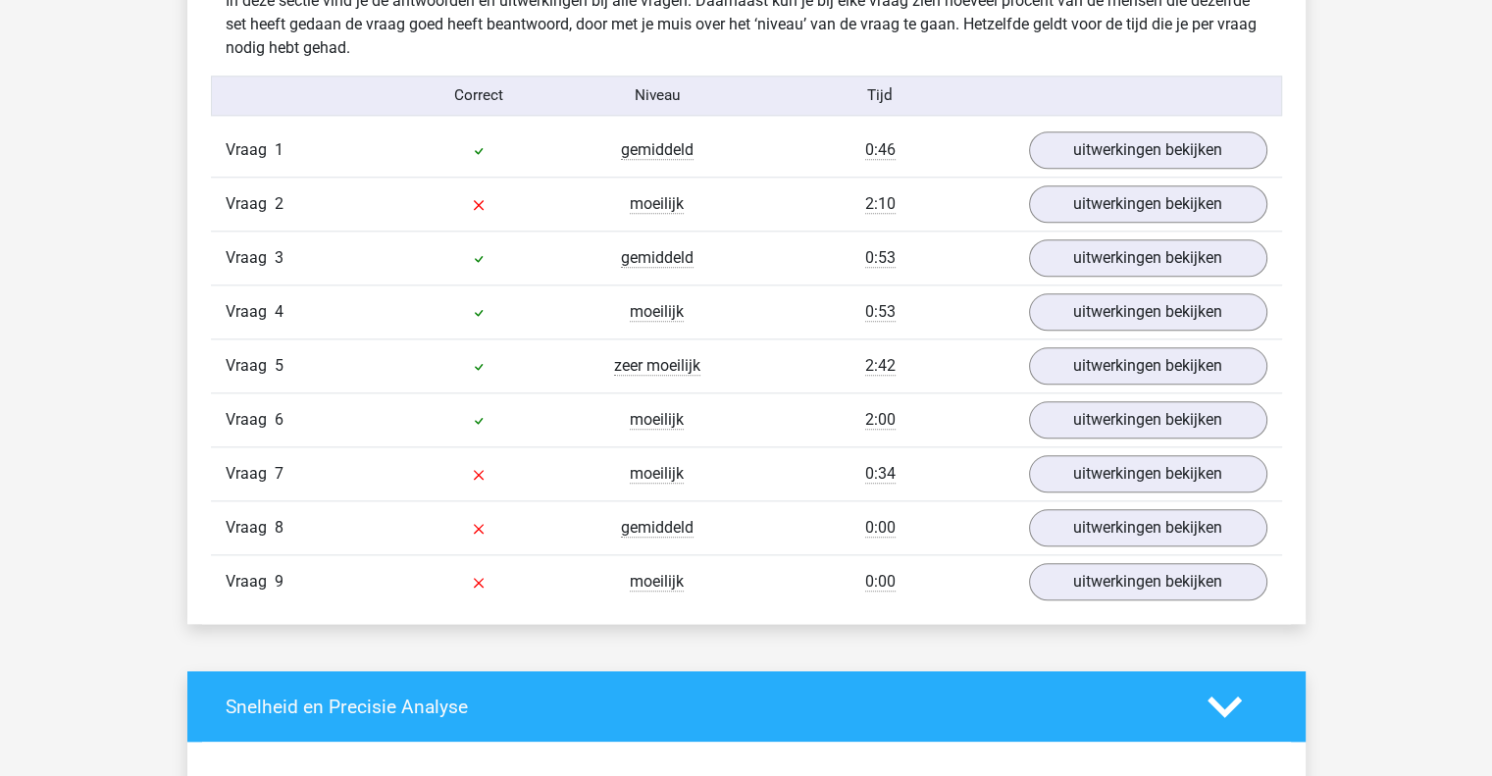
scroll to position [2041, 0]
click at [1096, 417] on link "uitwerkingen bekijken" at bounding box center [1148, 420] width 274 height 43
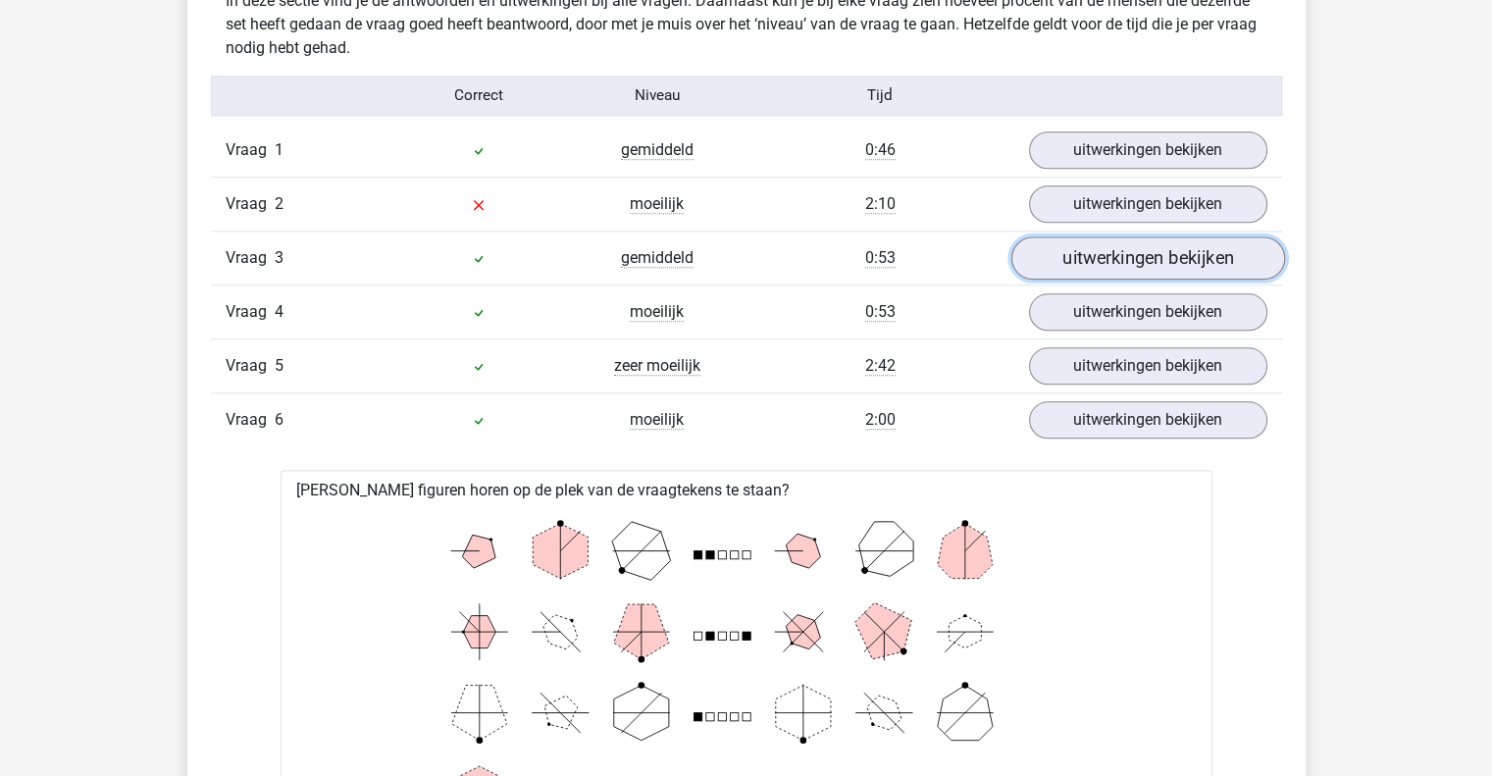
click at [1103, 251] on link "uitwerkingen bekijken" at bounding box center [1148, 258] width 274 height 43
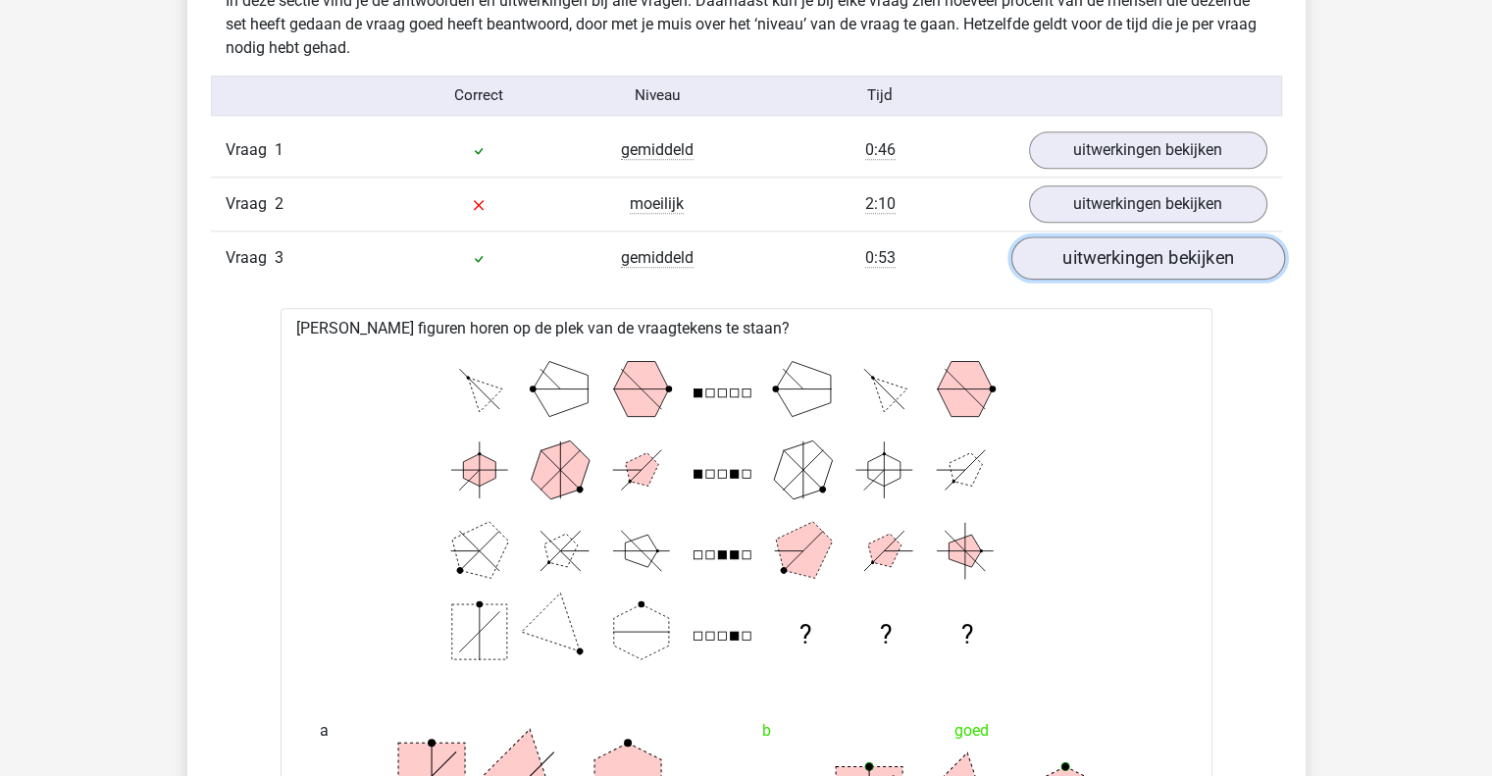
click at [1103, 251] on link "uitwerkingen bekijken" at bounding box center [1148, 258] width 274 height 43
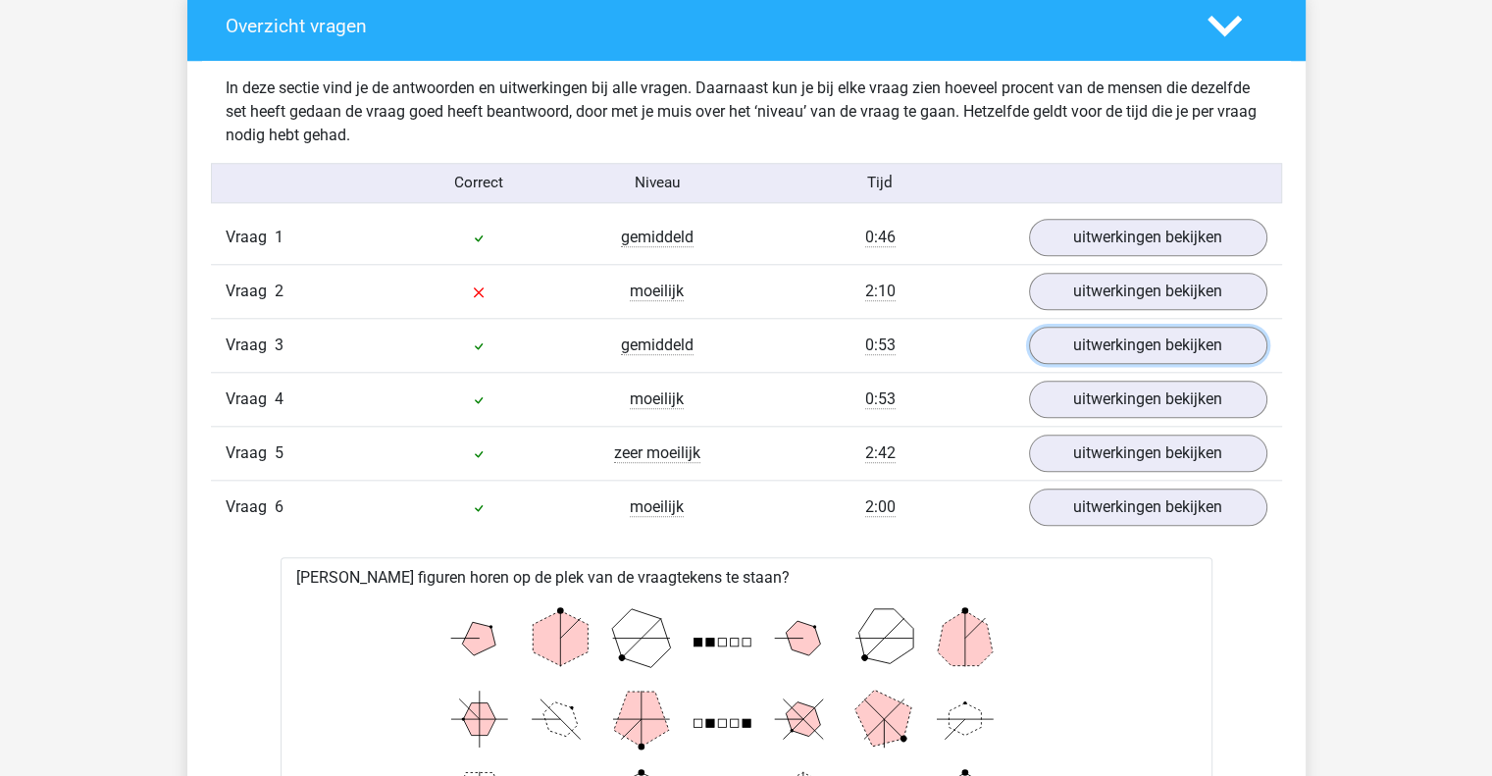
scroll to position [1950, 0]
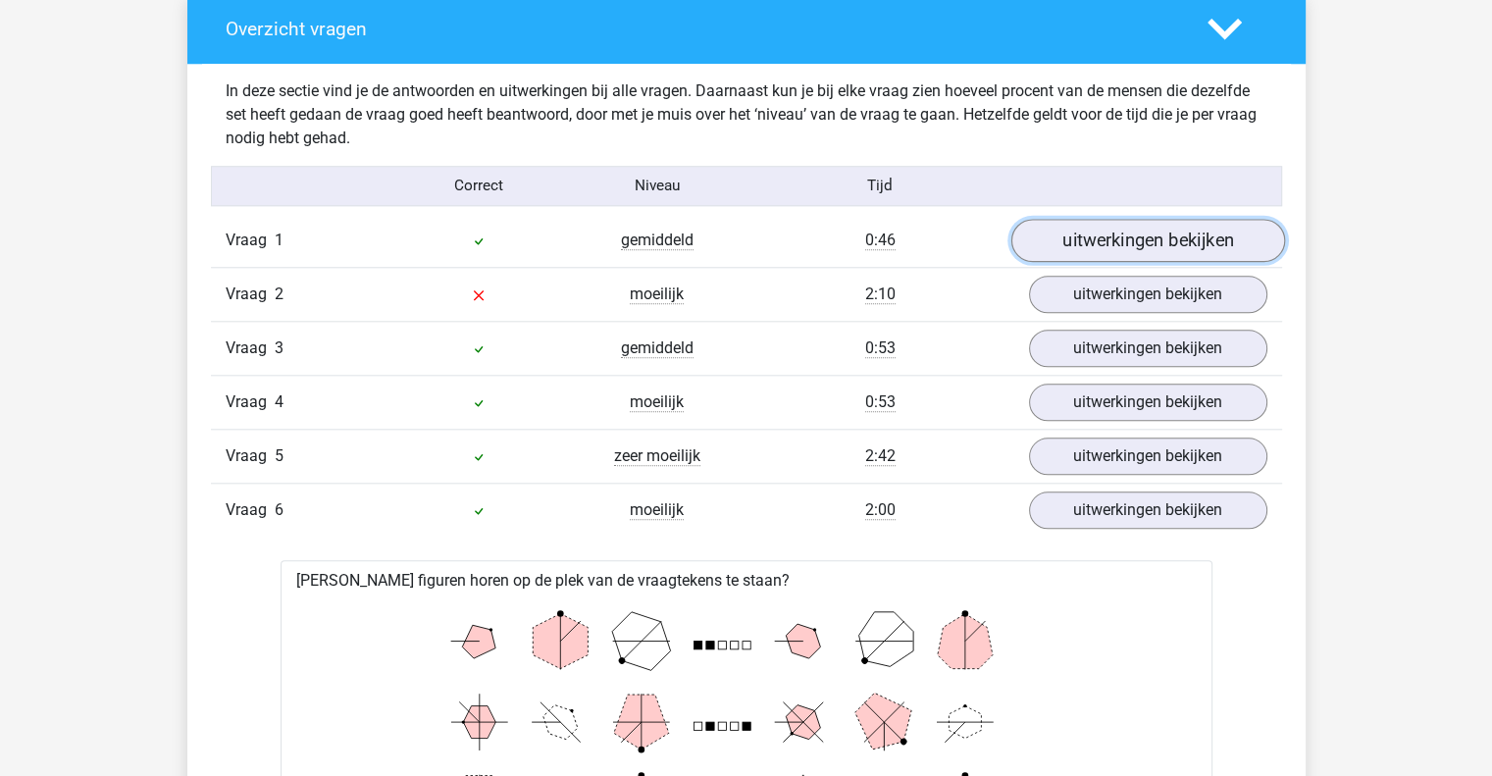
click at [1090, 233] on link "uitwerkingen bekijken" at bounding box center [1148, 241] width 274 height 43
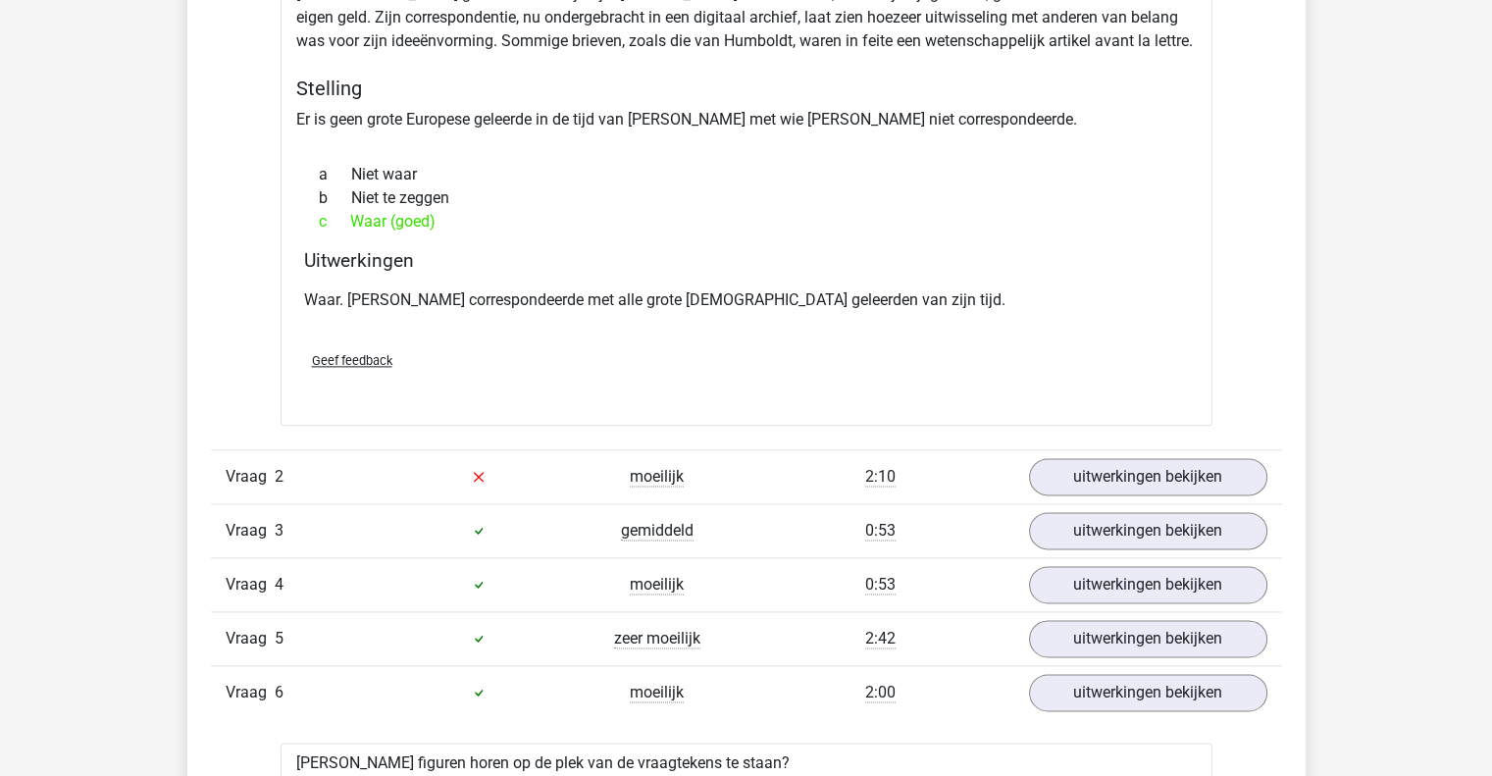
scroll to position [2363, 0]
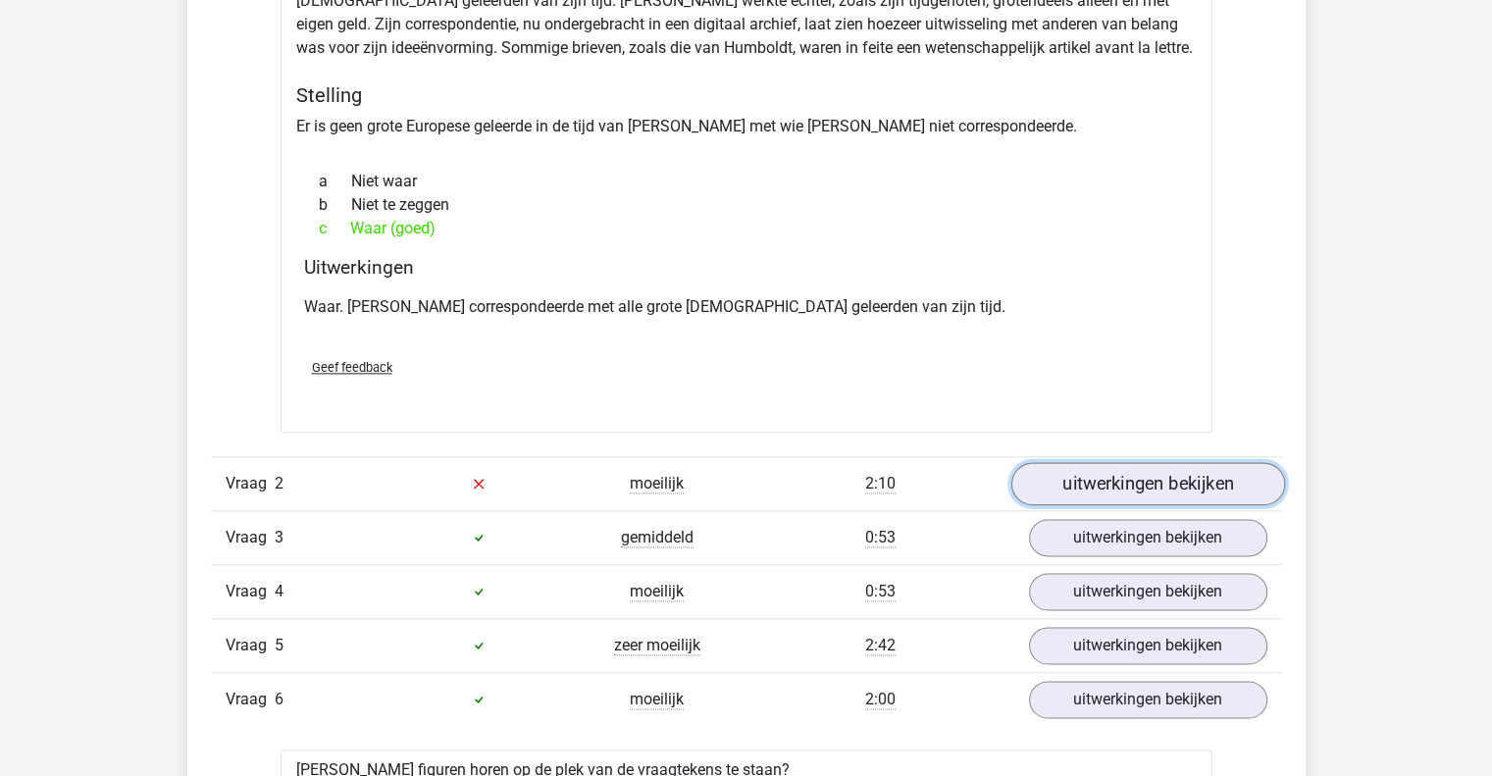
click at [1115, 470] on link "uitwerkingen bekijken" at bounding box center [1148, 483] width 274 height 43
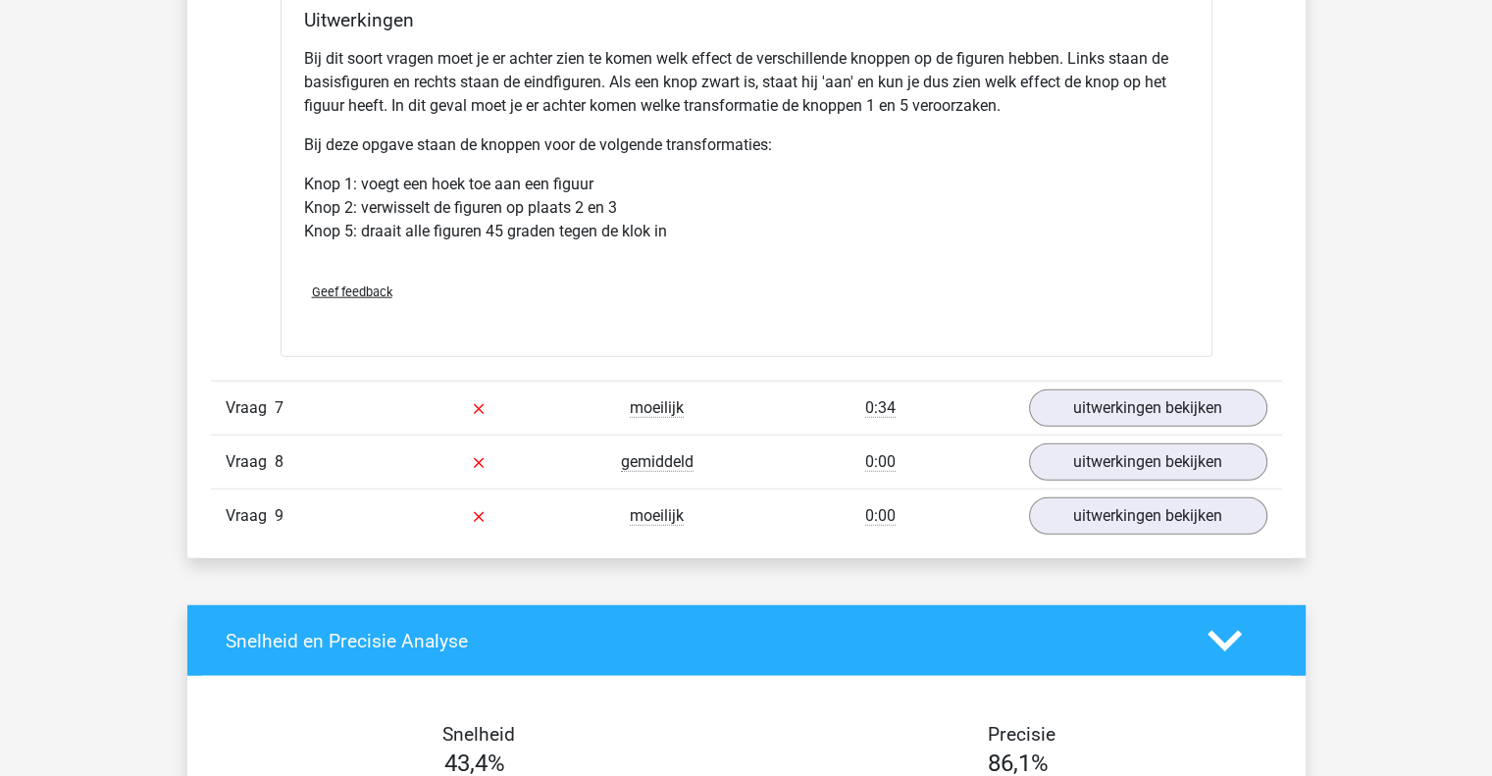
scroll to position [4913, 0]
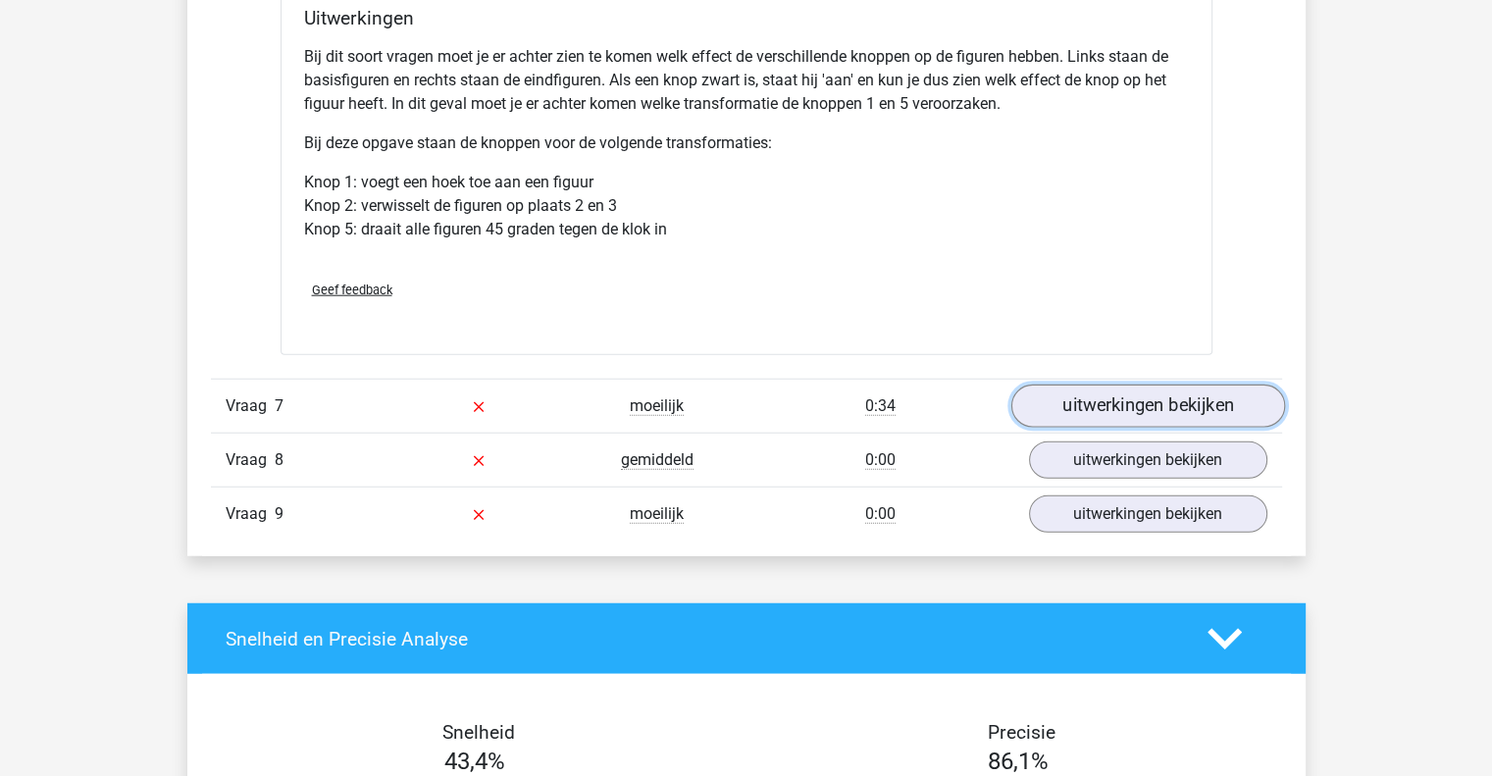
click at [1123, 399] on link "uitwerkingen bekijken" at bounding box center [1148, 406] width 274 height 43
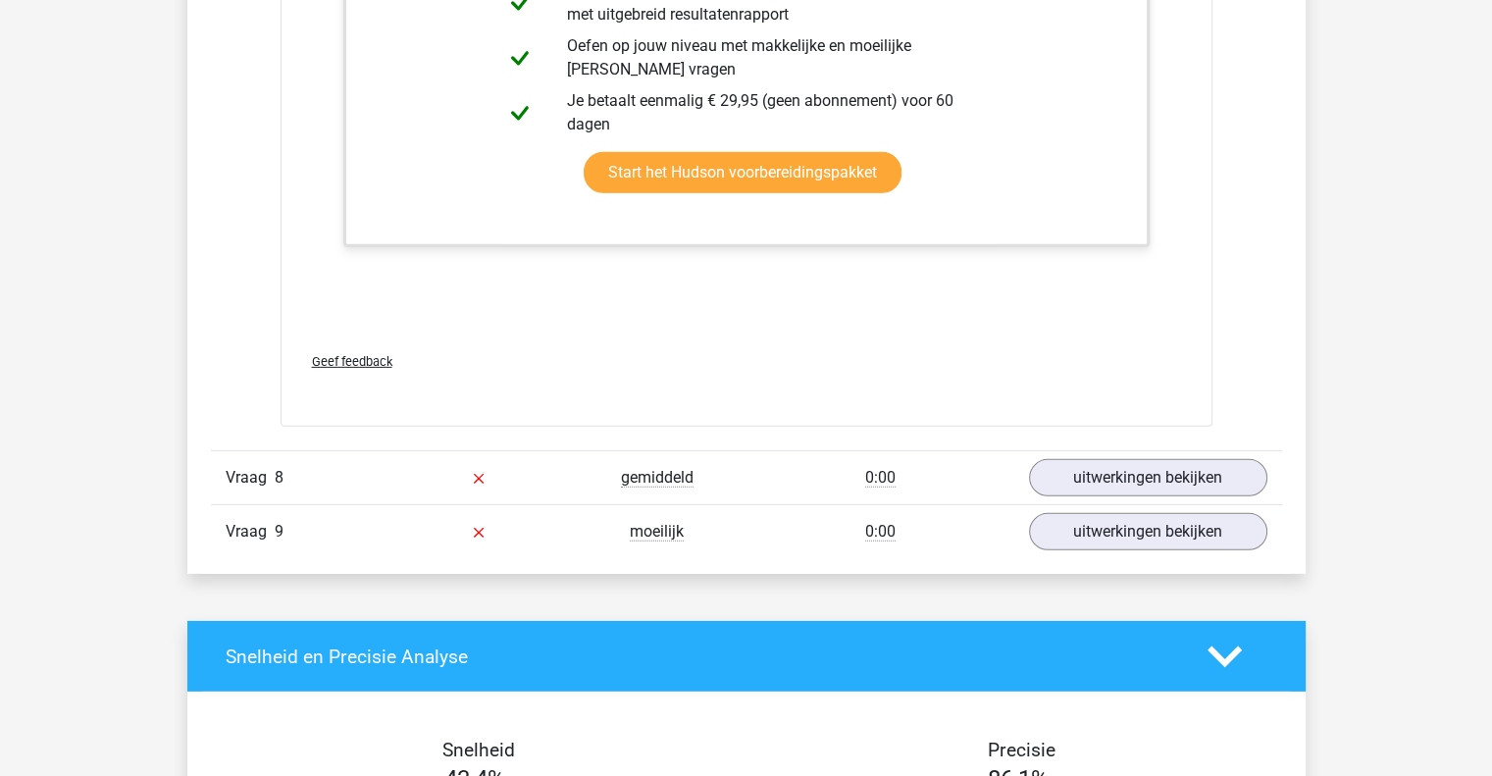
scroll to position [5951, 0]
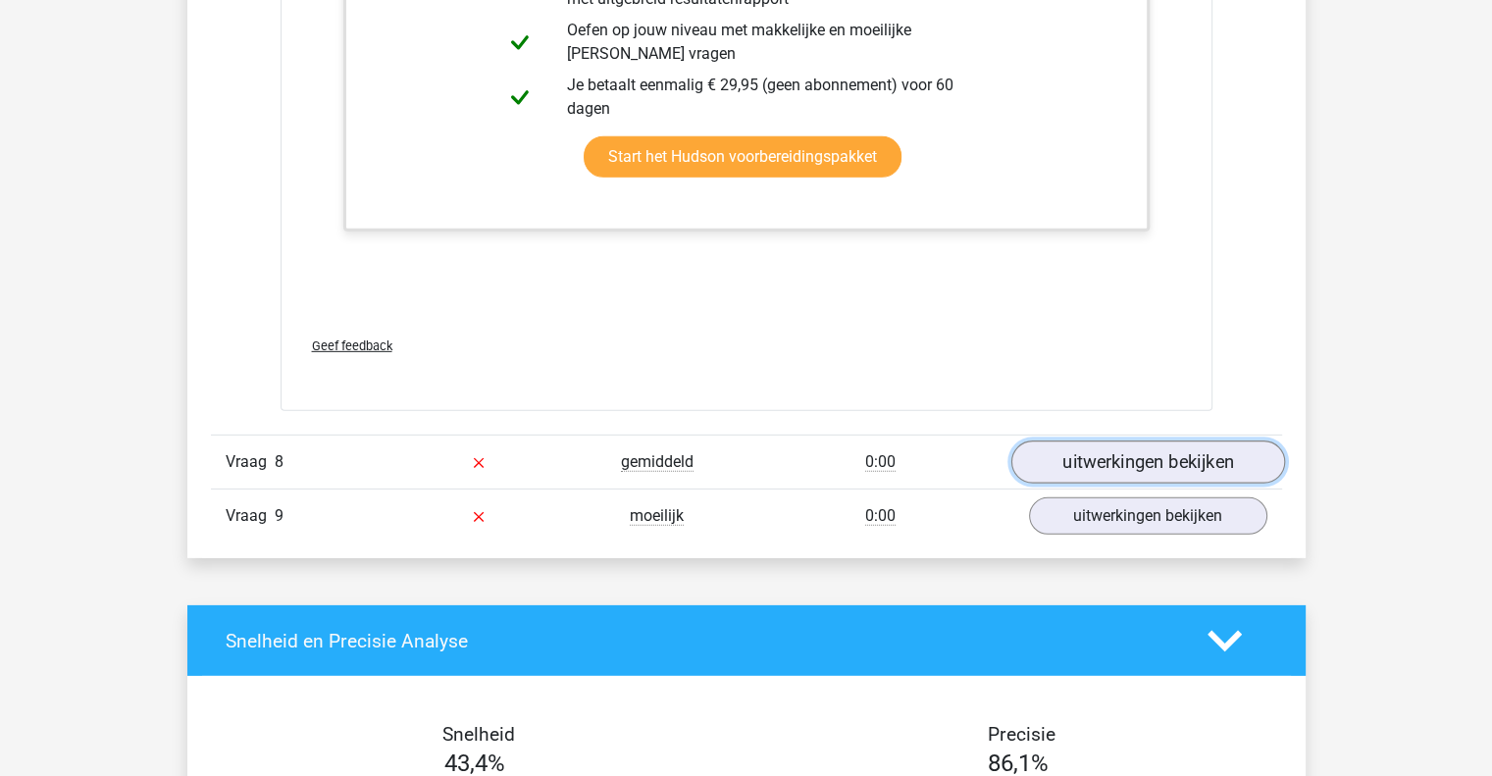
click at [1145, 446] on link "uitwerkingen bekijken" at bounding box center [1148, 462] width 274 height 43
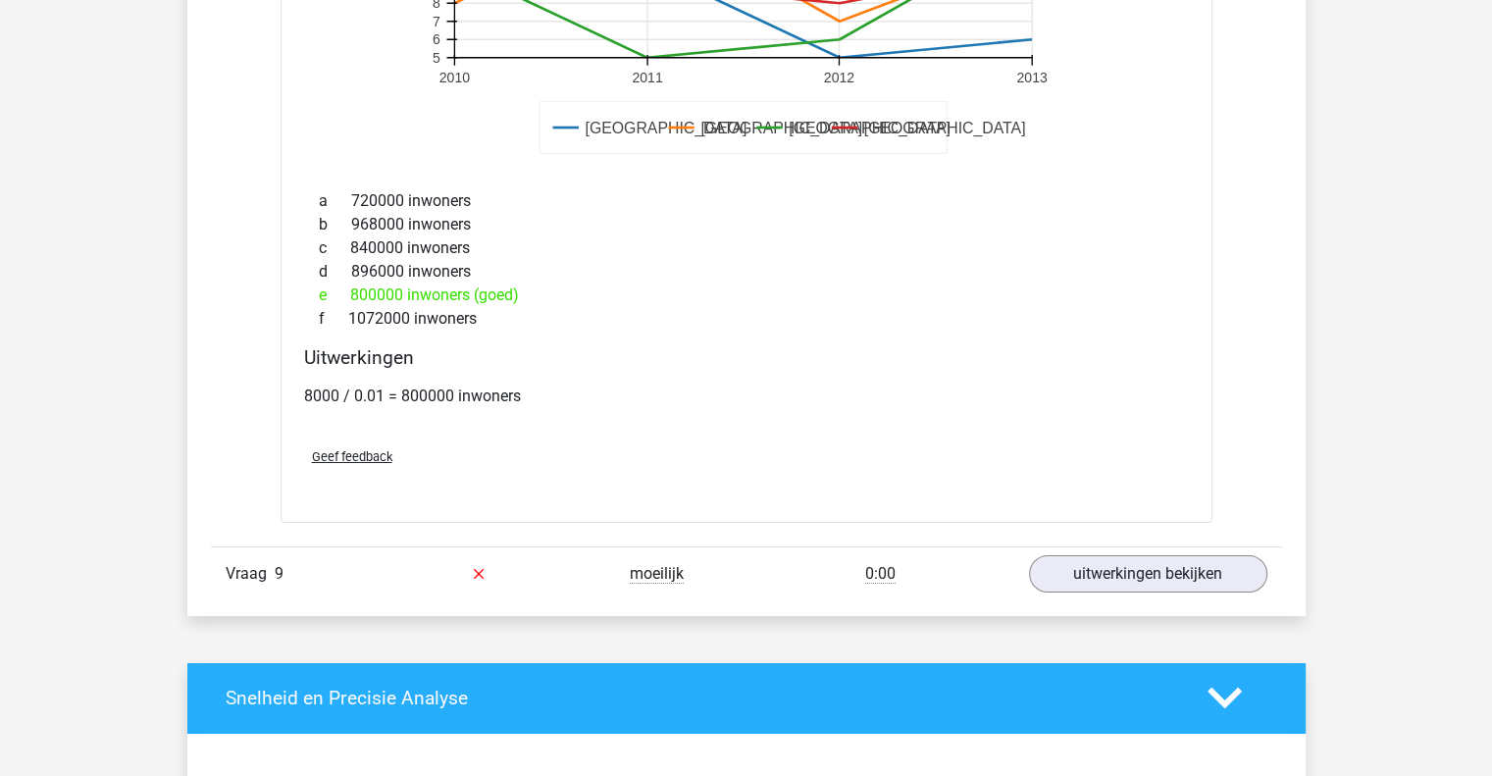
scroll to position [6987, 0]
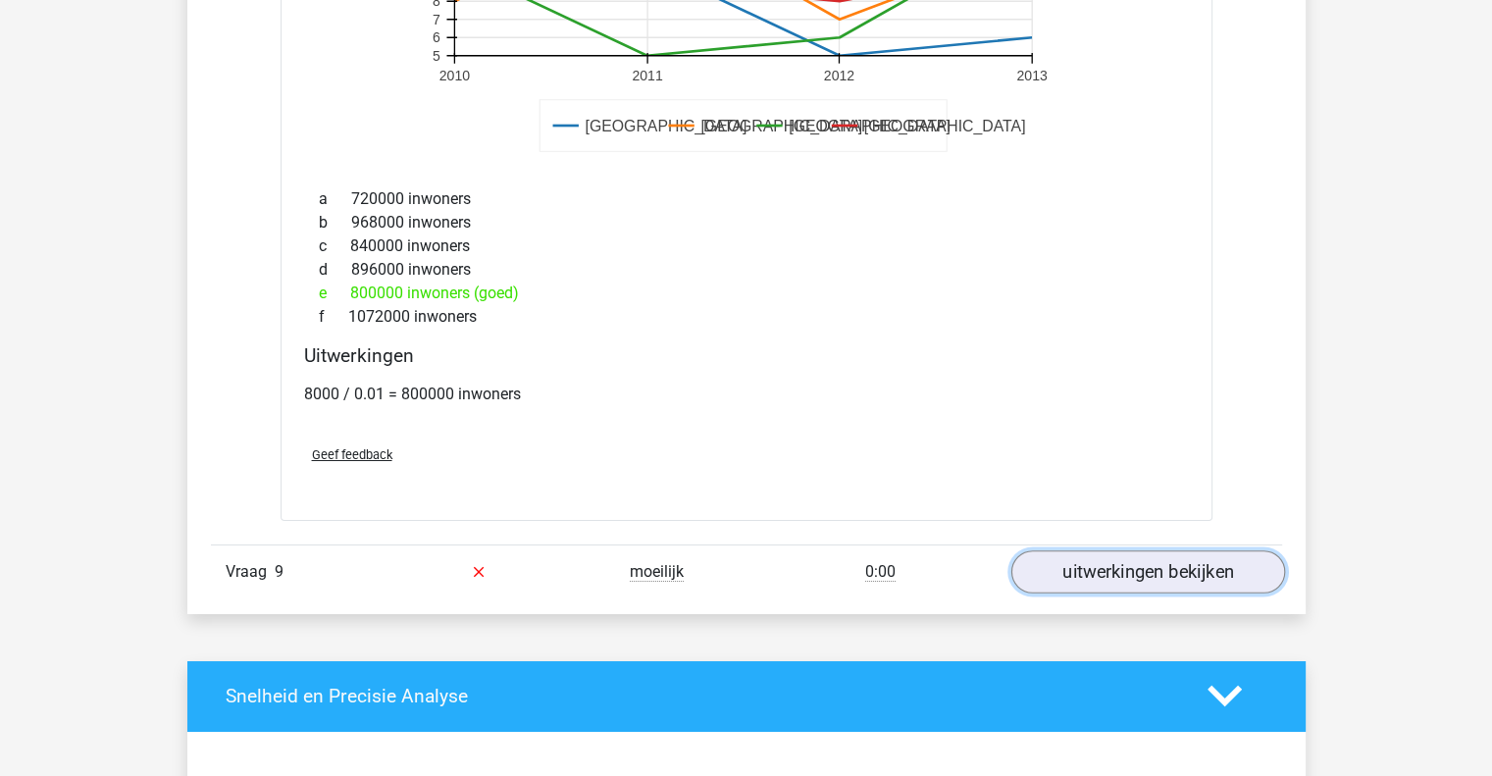
click at [1075, 557] on link "uitwerkingen bekijken" at bounding box center [1148, 571] width 274 height 43
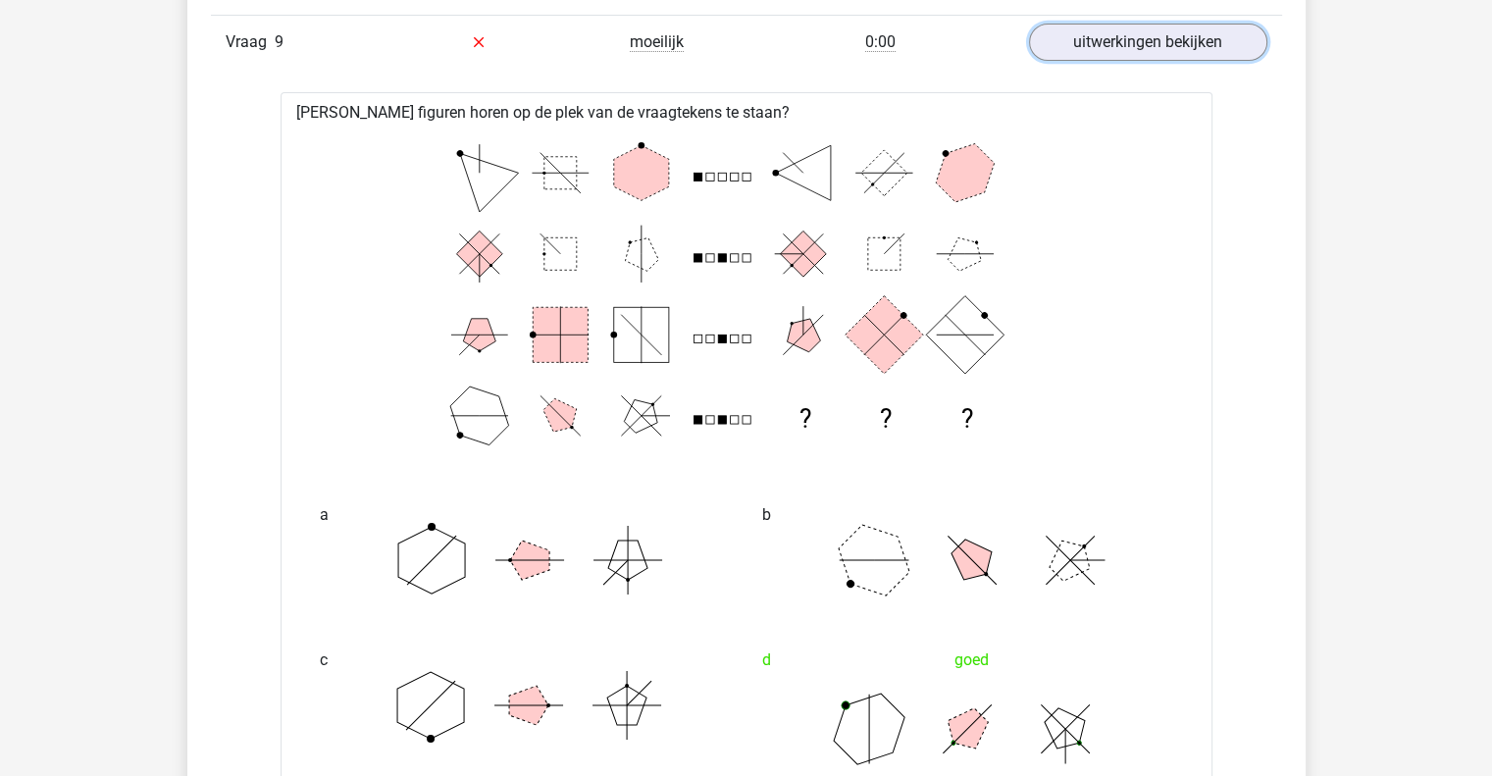
scroll to position [7518, 0]
click at [1012, 715] on icon at bounding box center [967, 728] width 294 height 98
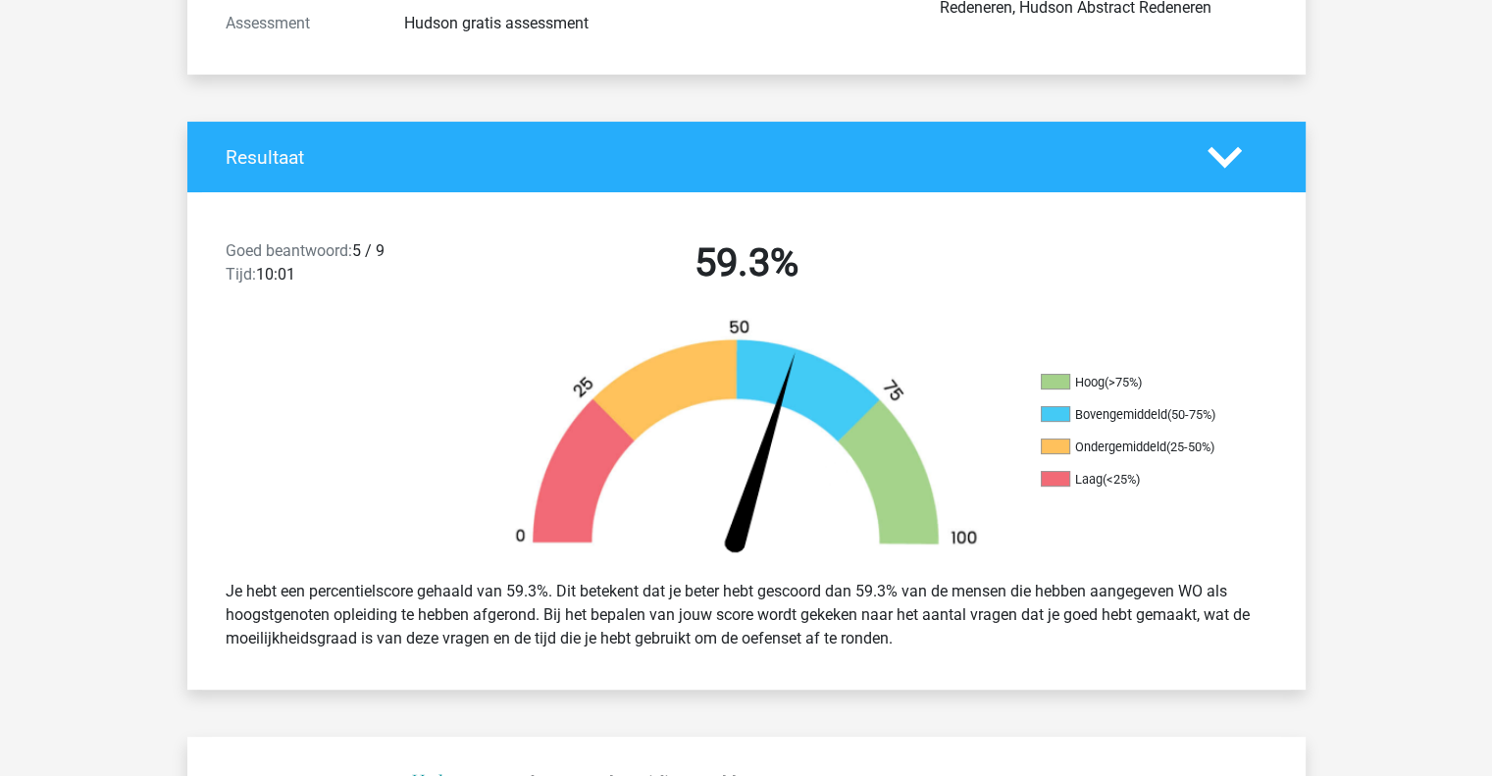
scroll to position [0, 0]
